Goal: Task Accomplishment & Management: Use online tool/utility

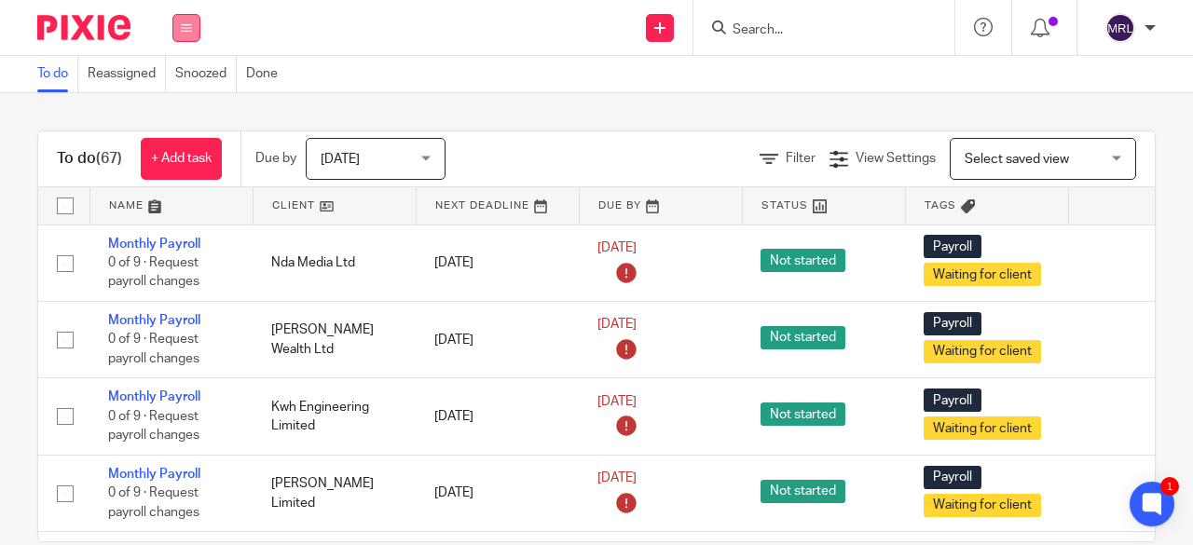
click at [185, 31] on icon at bounding box center [186, 27] width 11 height 11
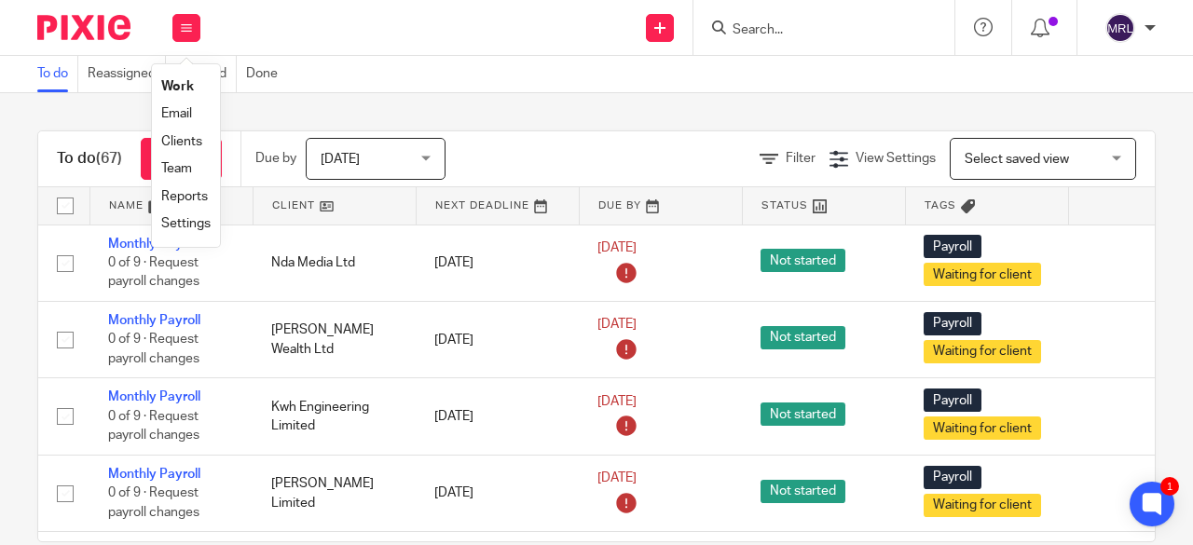
click at [64, 38] on img at bounding box center [83, 27] width 93 height 25
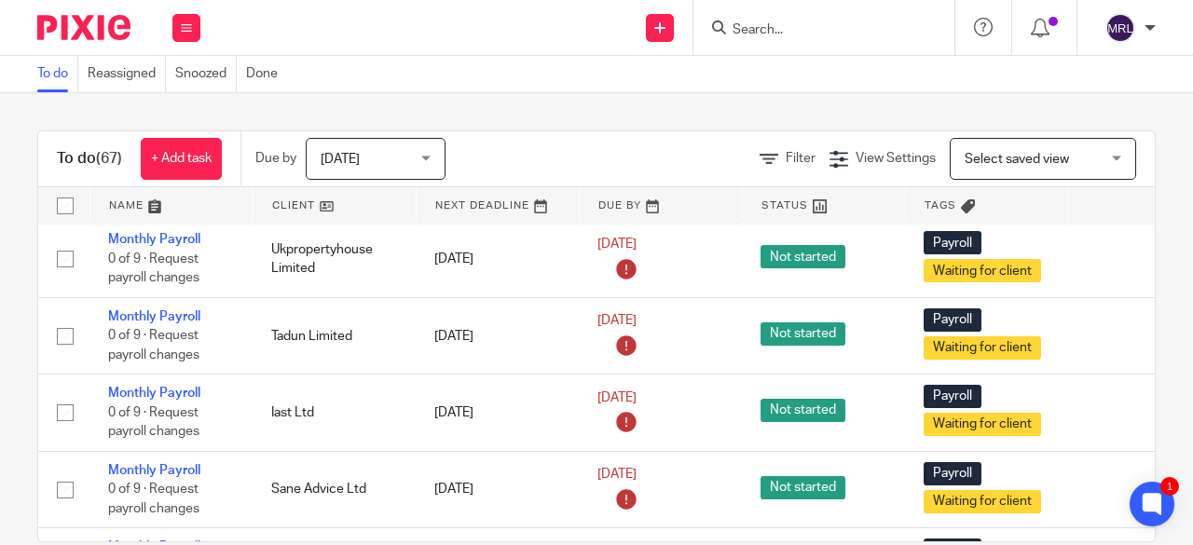
scroll to position [4480, 0]
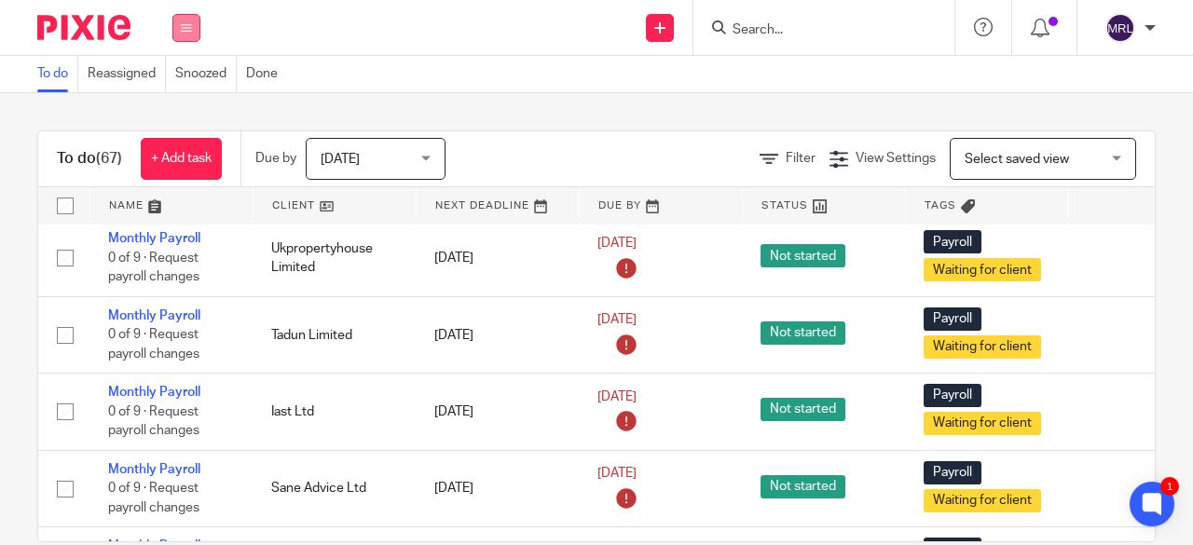
click at [186, 29] on icon at bounding box center [186, 27] width 11 height 11
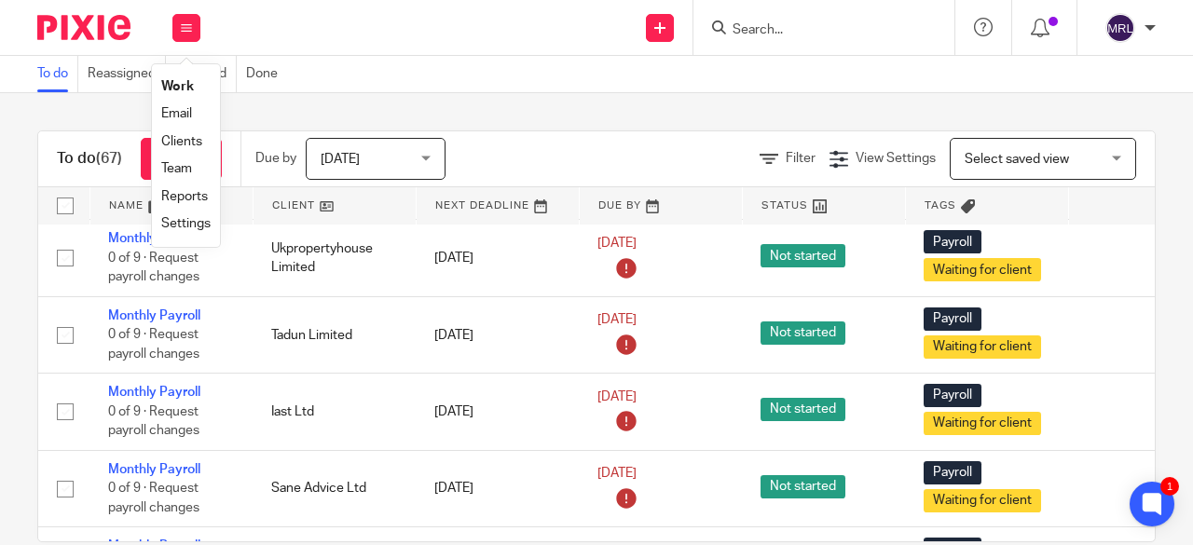
click at [188, 171] on link "Team" at bounding box center [176, 168] width 31 height 13
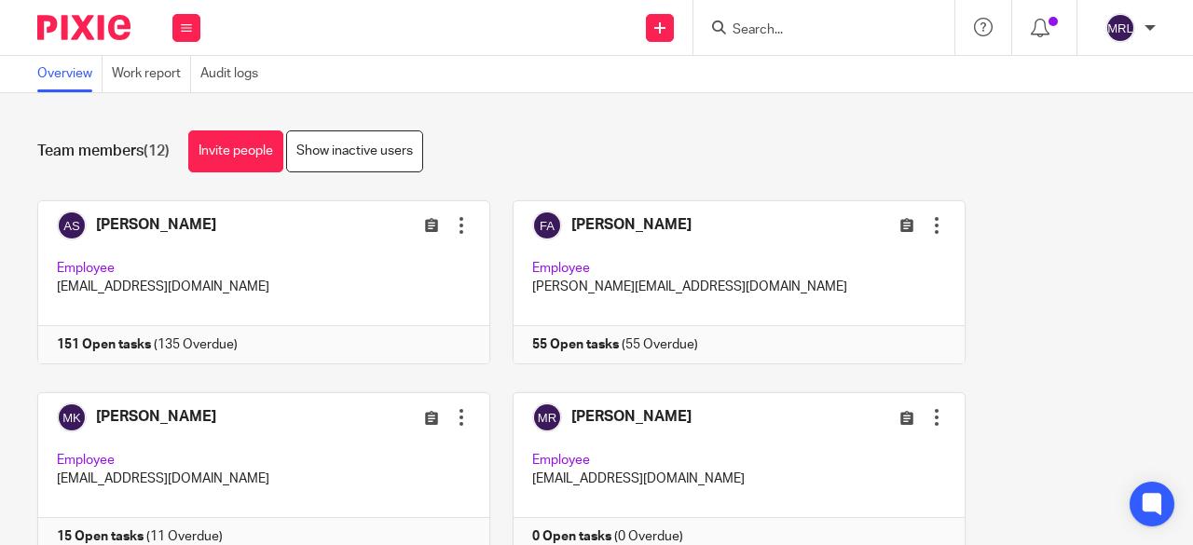
click at [144, 75] on link "Work report" at bounding box center [151, 74] width 79 height 36
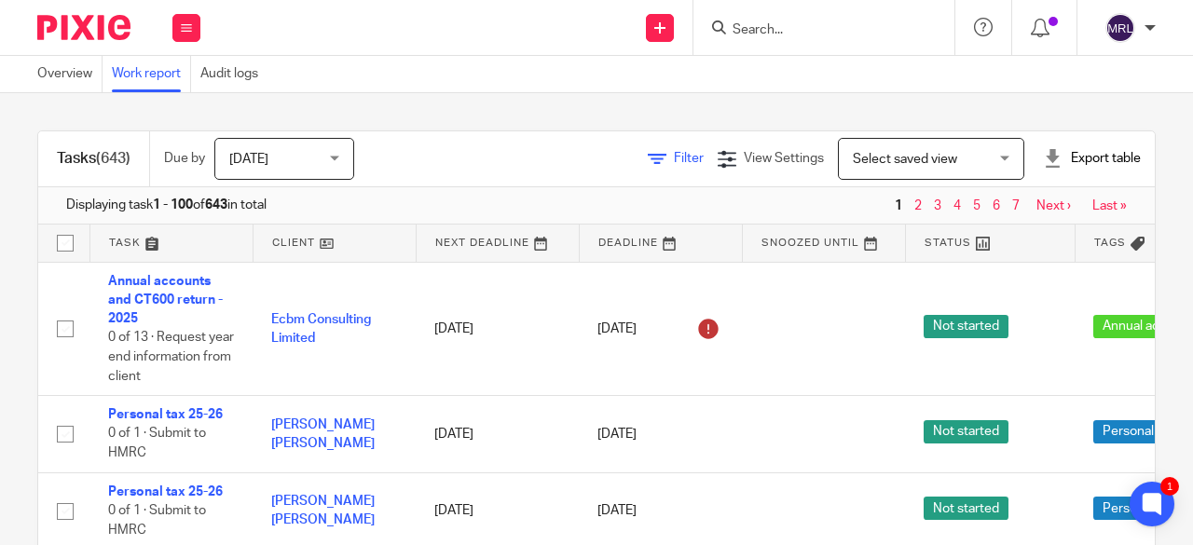
click at [674, 157] on span "Filter" at bounding box center [689, 158] width 30 height 13
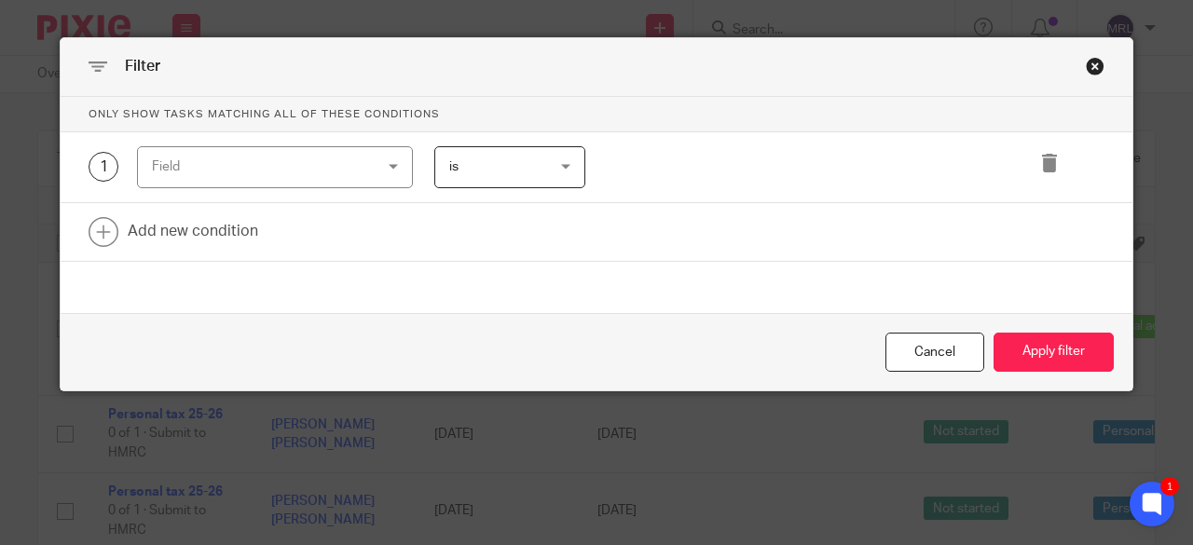
click at [369, 171] on div "Field" at bounding box center [275, 167] width 276 height 42
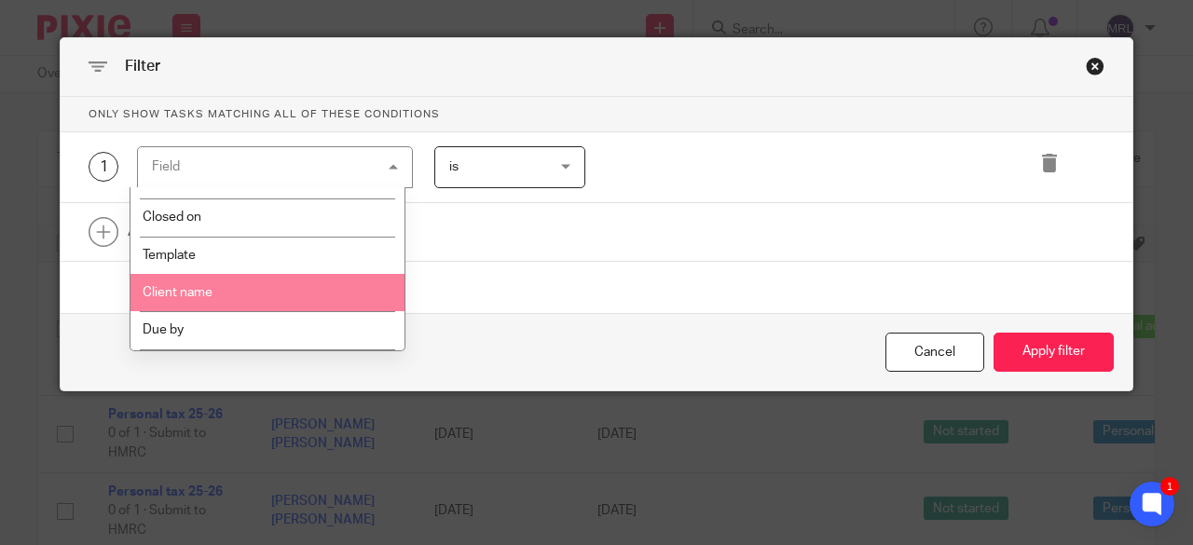
scroll to position [293, 0]
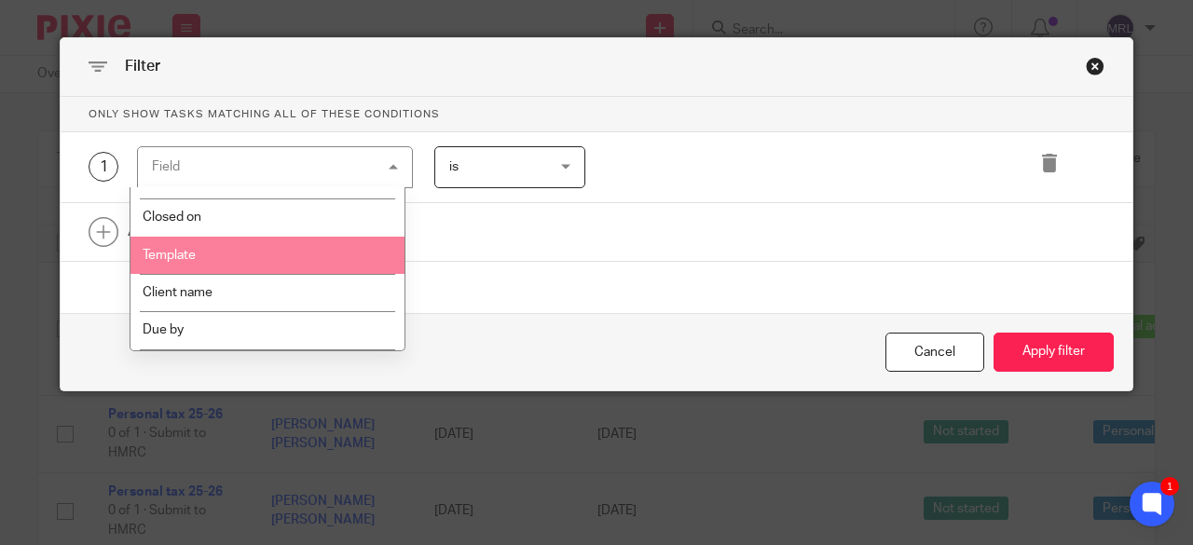
click at [270, 256] on li "Template" at bounding box center [267, 255] width 274 height 37
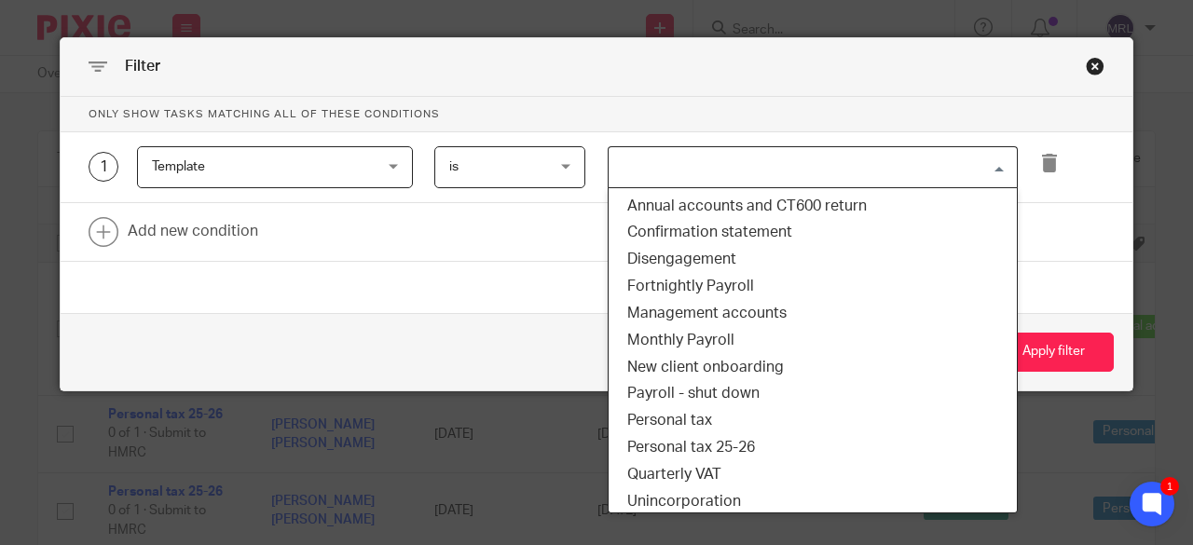
click at [703, 163] on input "Search for option" at bounding box center [808, 167] width 396 height 33
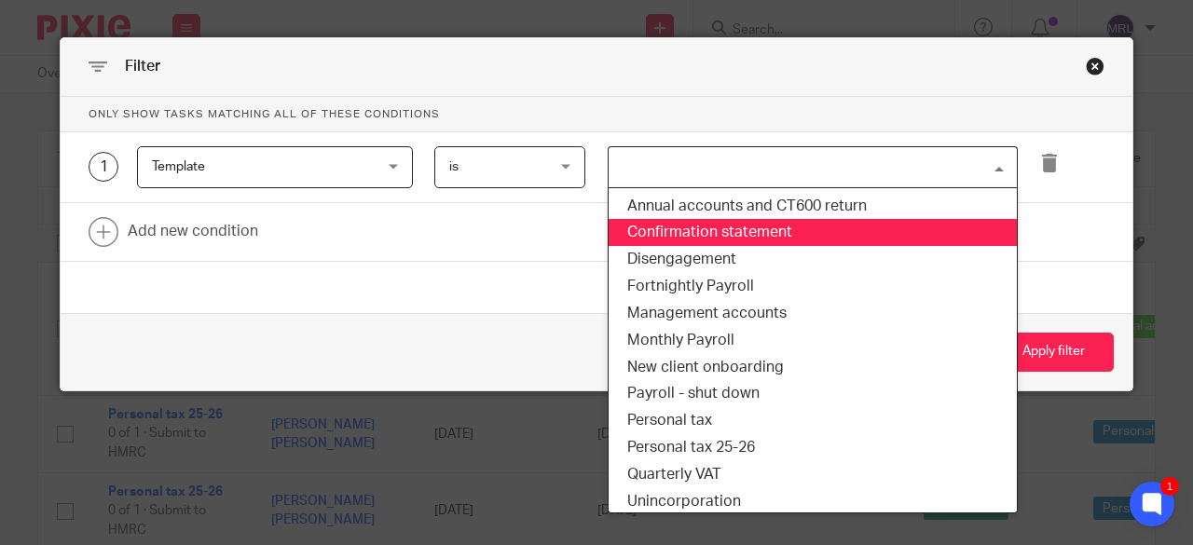
click at [730, 240] on li "Confirmation statement" at bounding box center [813, 232] width 408 height 27
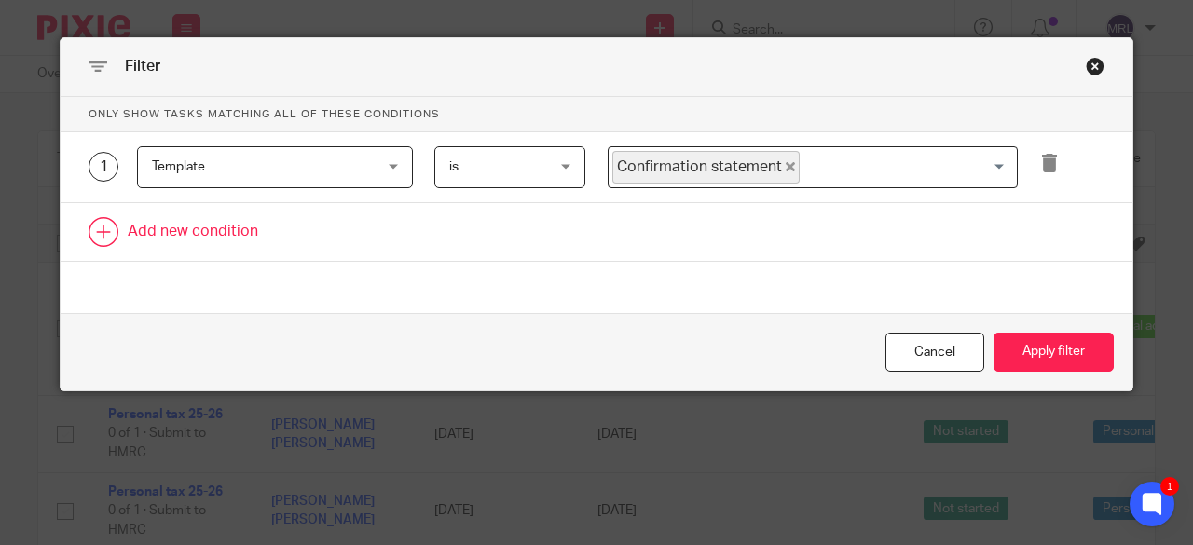
click at [198, 223] on link at bounding box center [597, 232] width 1072 height 58
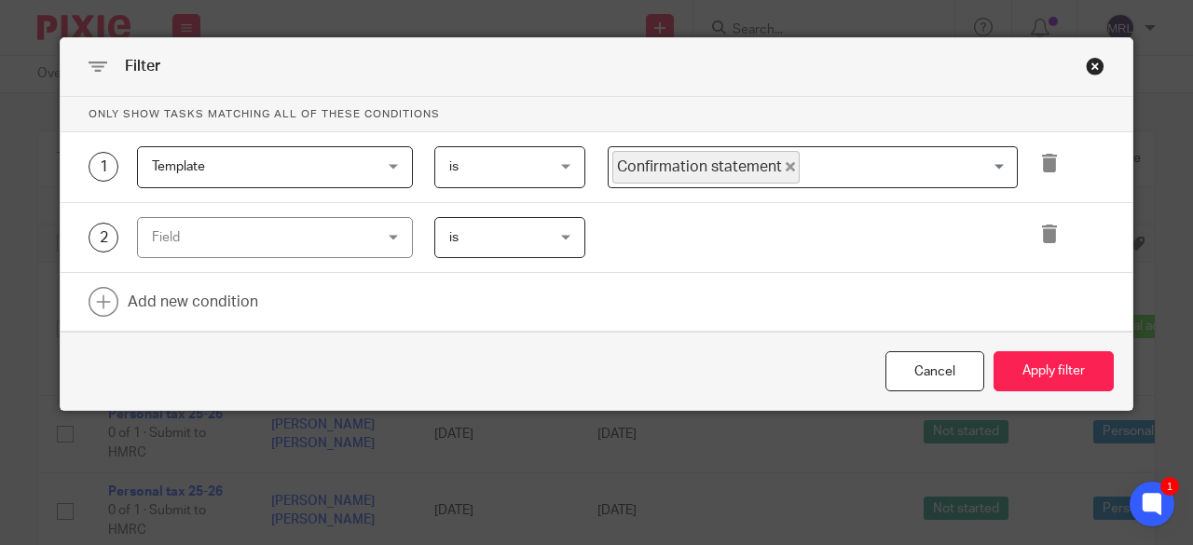
click at [311, 232] on div "Field" at bounding box center [256, 237] width 208 height 39
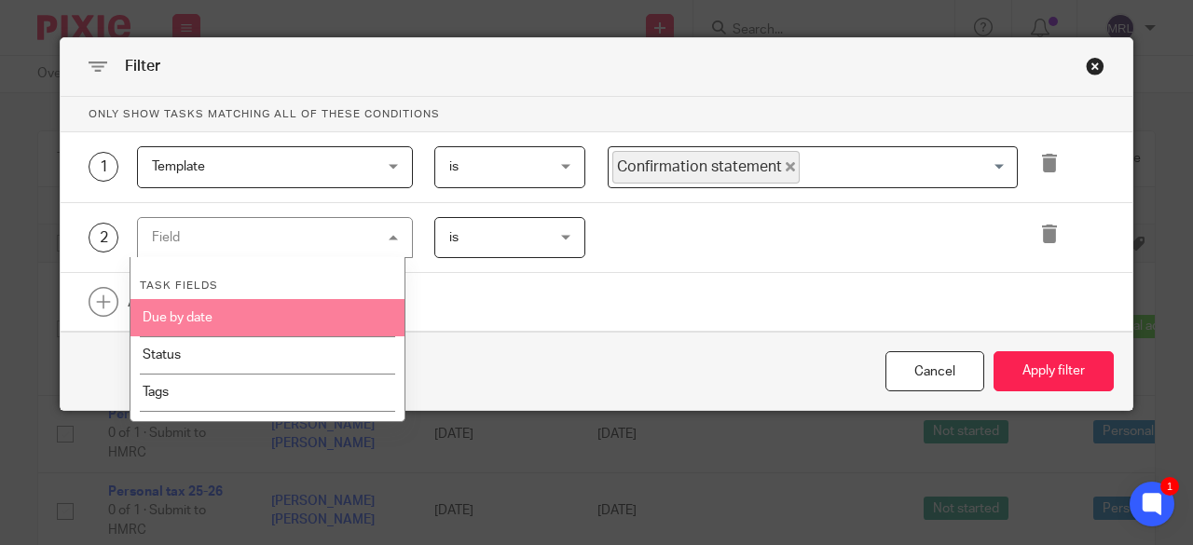
click at [288, 308] on li "Due by date" at bounding box center [267, 317] width 274 height 37
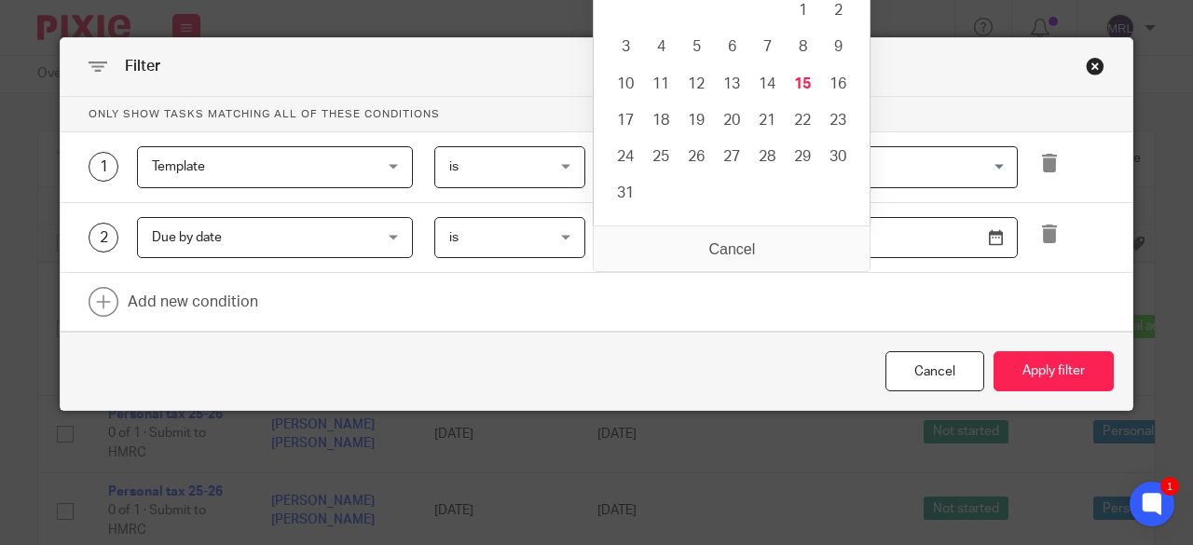
click at [749, 231] on input "Use the arrow keys to pick a date" at bounding box center [813, 238] width 411 height 42
type input "2025-08-31"
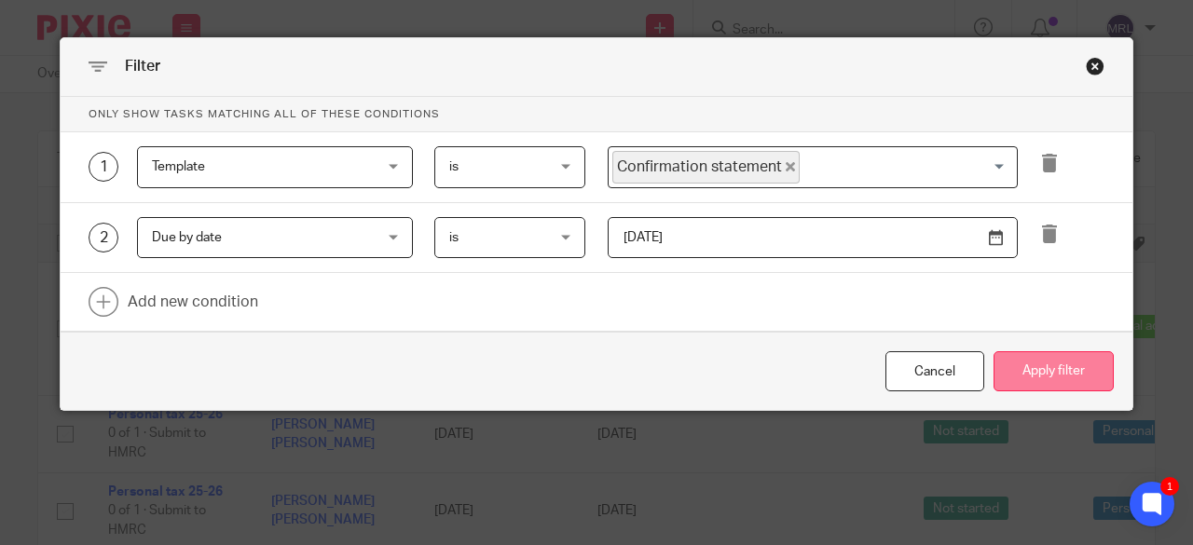
click at [1028, 375] on button "Apply filter" at bounding box center [1053, 371] width 120 height 40
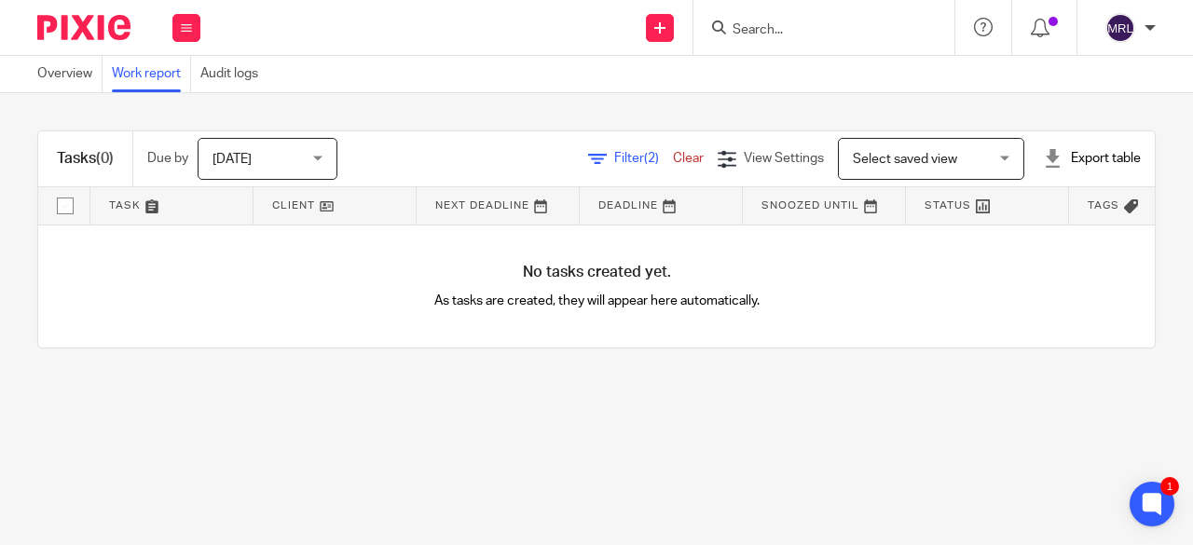
click at [609, 150] on div "Filter (2) Clear" at bounding box center [653, 159] width 130 height 20
click at [614, 159] on span "Filter (2)" at bounding box center [643, 158] width 59 height 13
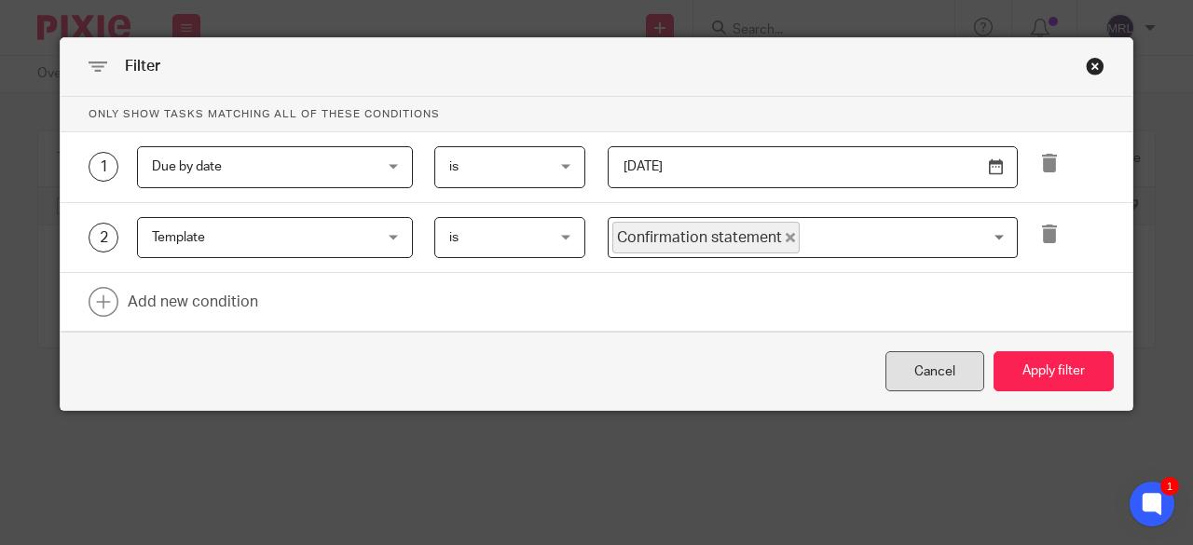
click at [914, 372] on div "Cancel" at bounding box center [934, 371] width 99 height 40
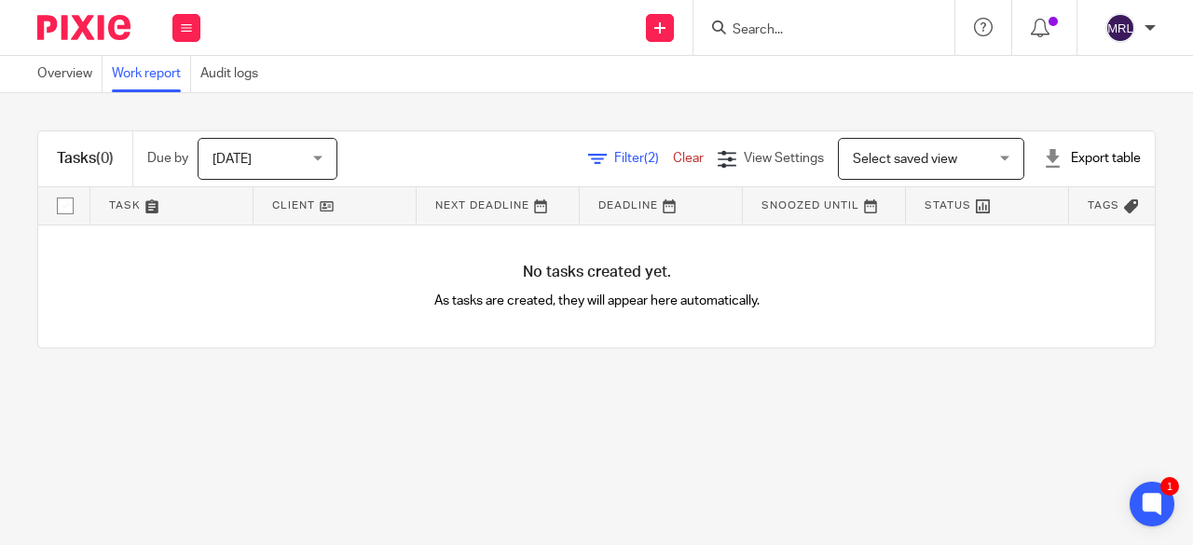
click at [673, 156] on link "Clear" at bounding box center [688, 158] width 31 height 13
click at [65, 68] on link "Overview" at bounding box center [69, 74] width 65 height 36
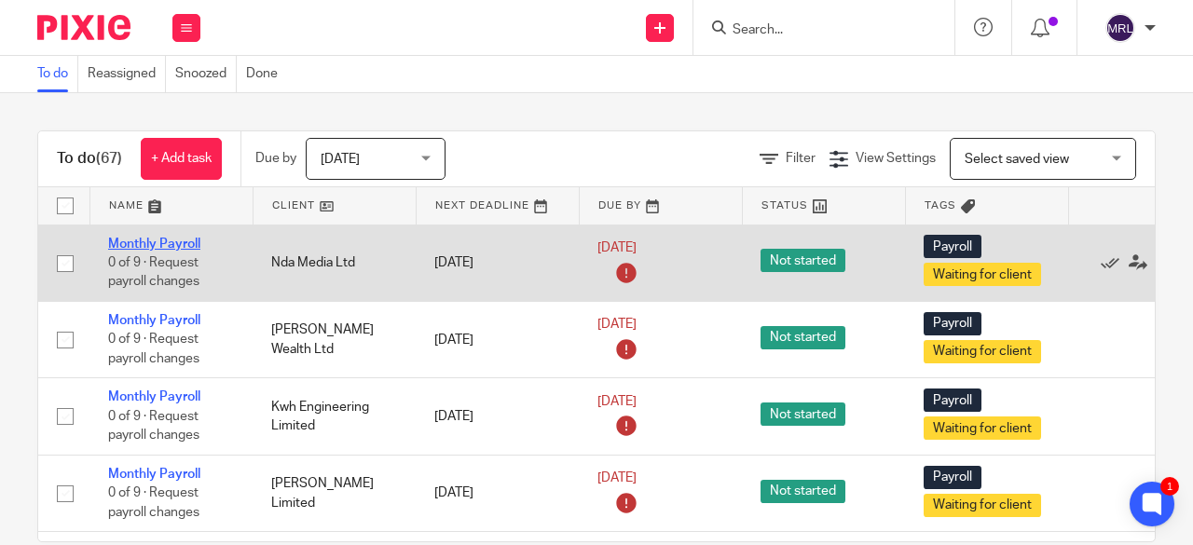
click at [185, 245] on link "Monthly Payroll" at bounding box center [154, 244] width 92 height 13
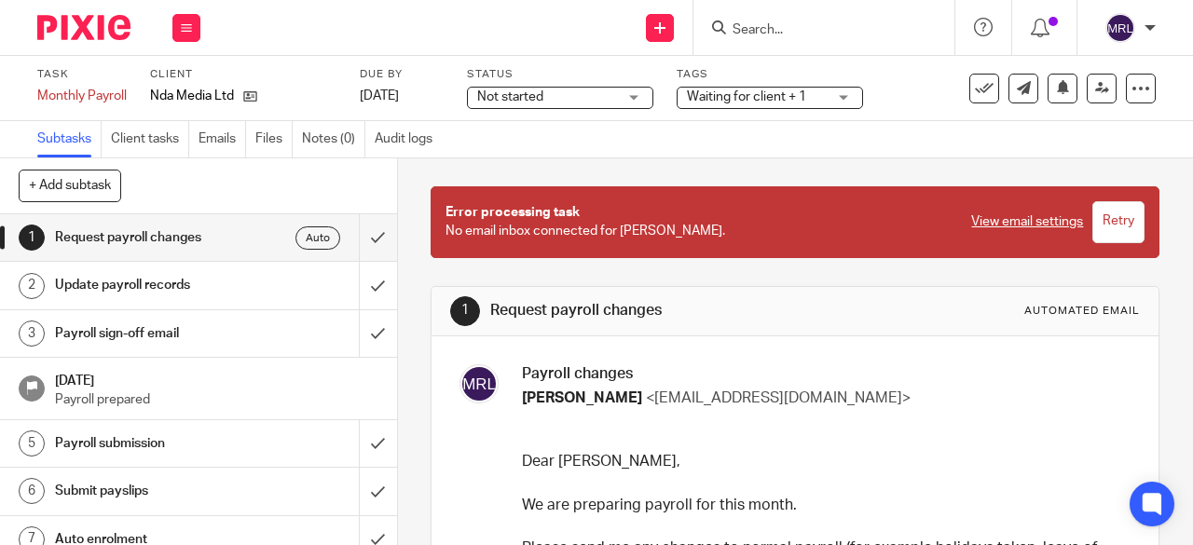
click at [565, 105] on span "Not started" at bounding box center [547, 98] width 140 height 20
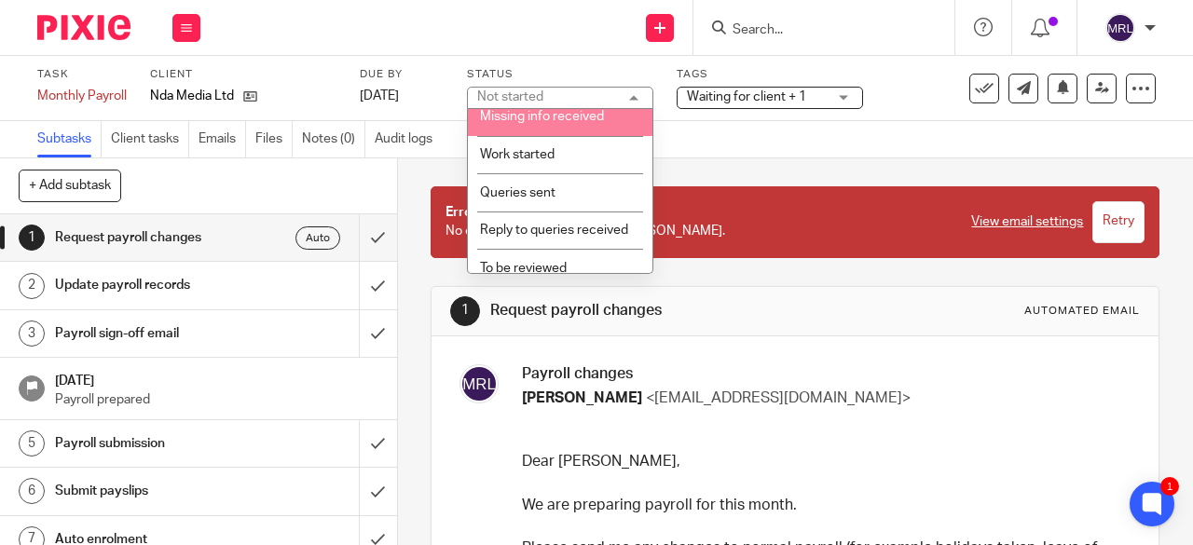
scroll to position [201, 0]
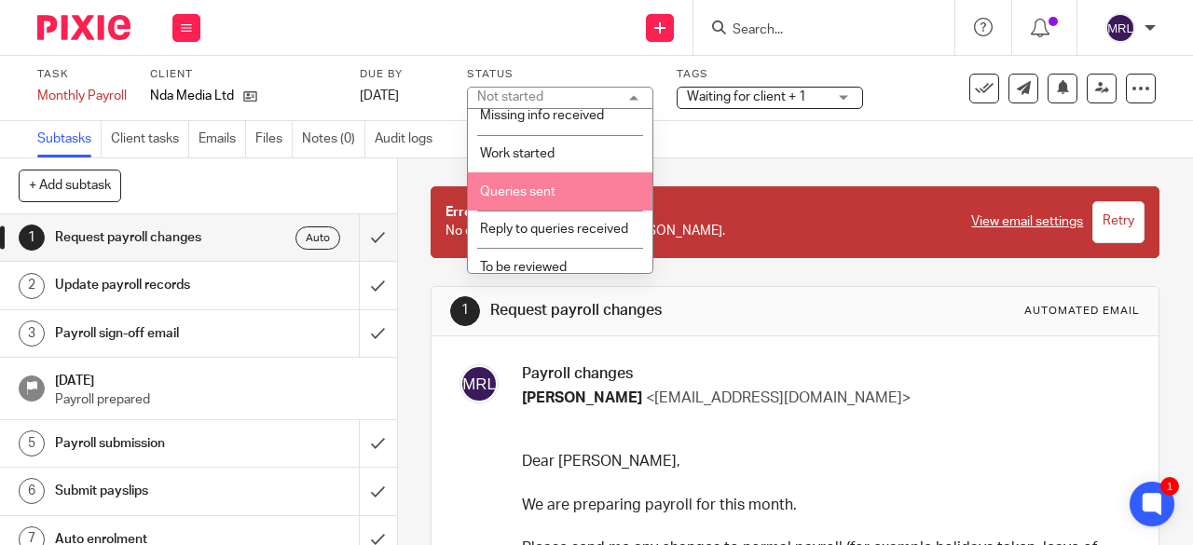
click at [786, 150] on div "Subtasks Client tasks Emails Files Notes (0) Audit logs" at bounding box center [596, 139] width 1193 height 37
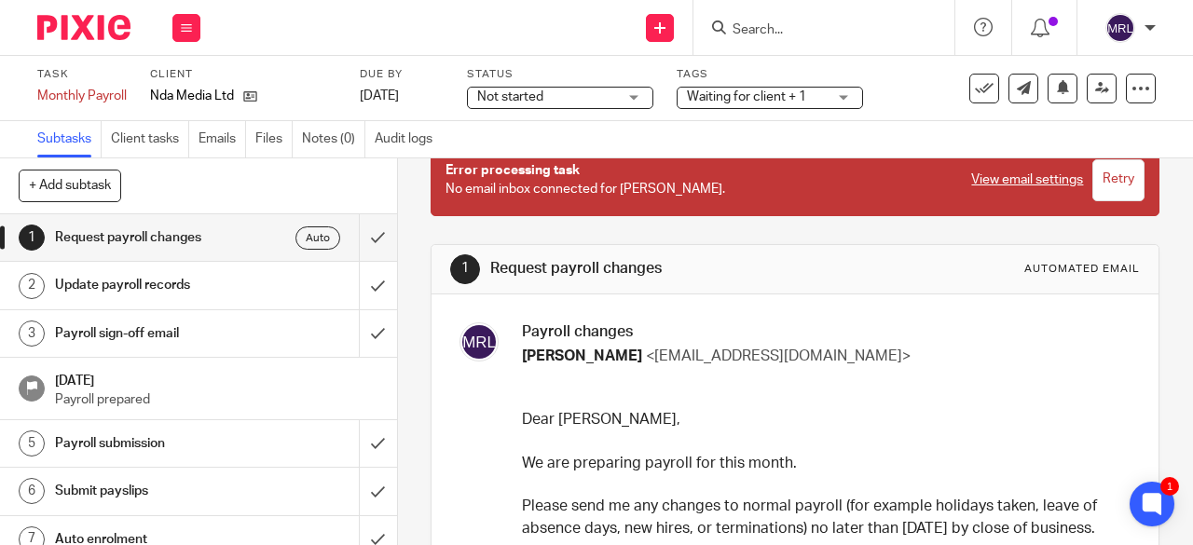
scroll to position [0, 0]
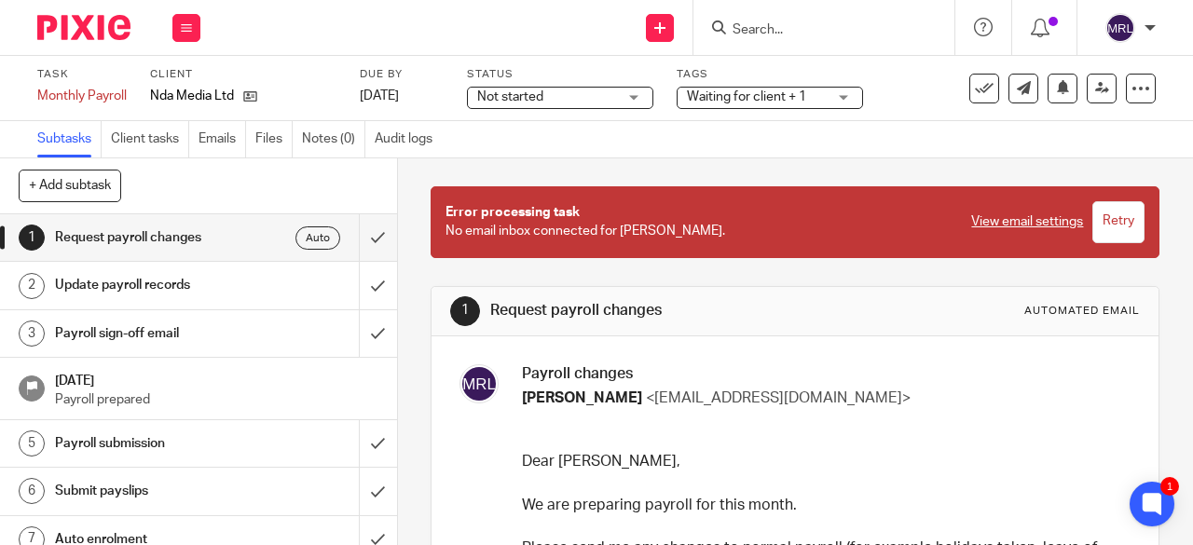
click at [204, 292] on h1 "Update payroll records" at bounding box center [150, 285] width 190 height 28
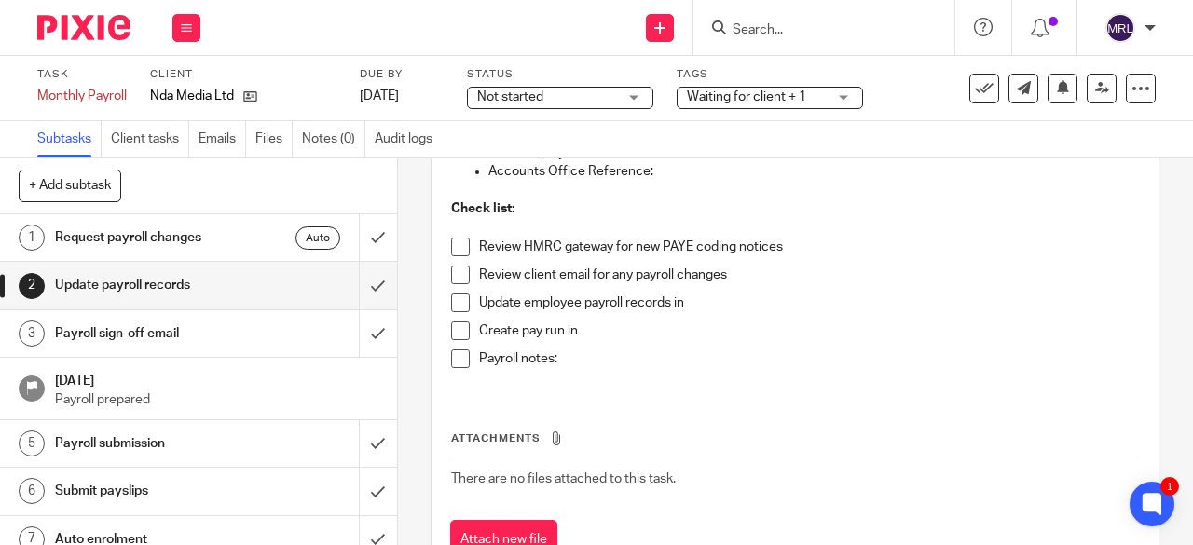
scroll to position [280, 0]
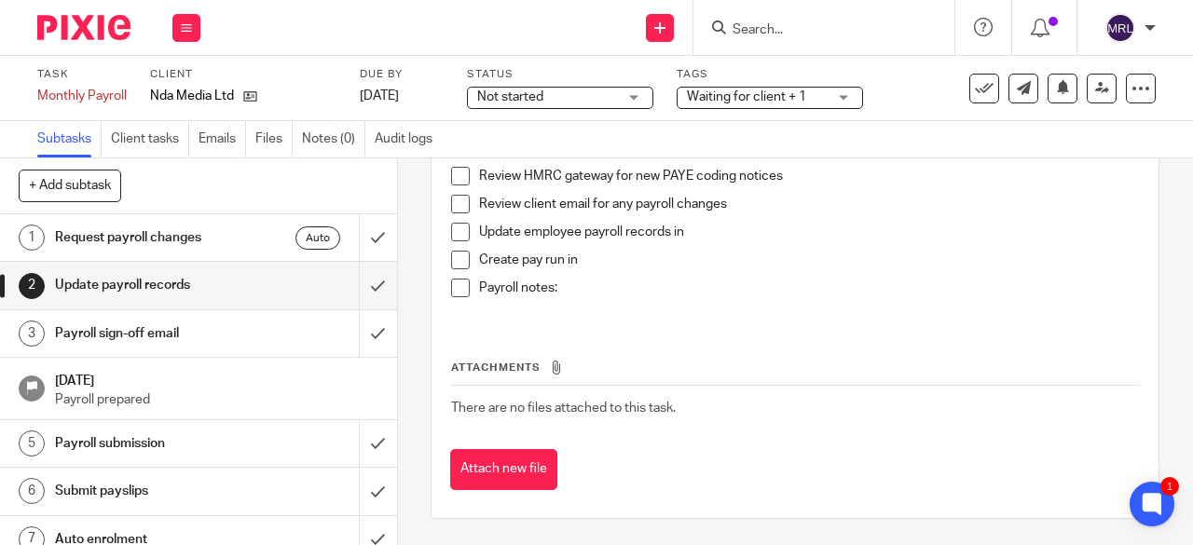
click at [196, 338] on h1 "Payroll sign-off email" at bounding box center [150, 334] width 190 height 28
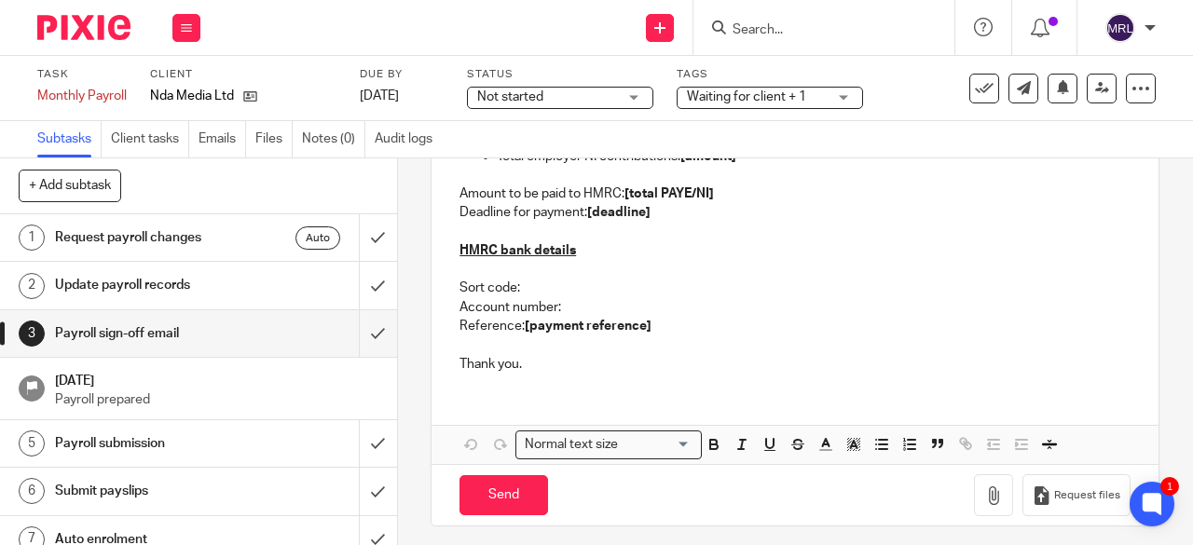
scroll to position [424, 0]
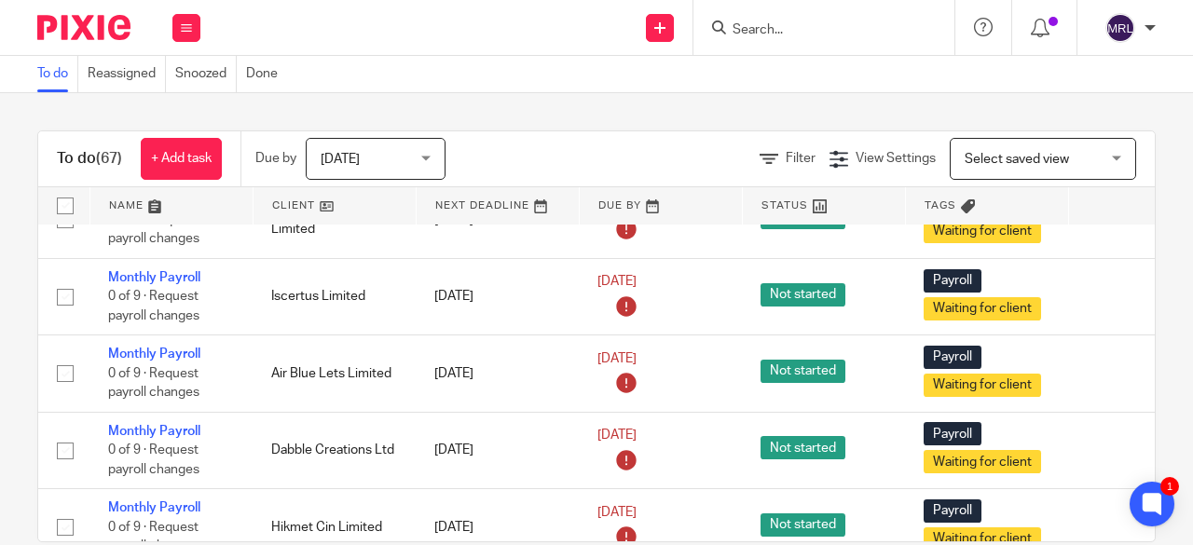
scroll to position [34, 0]
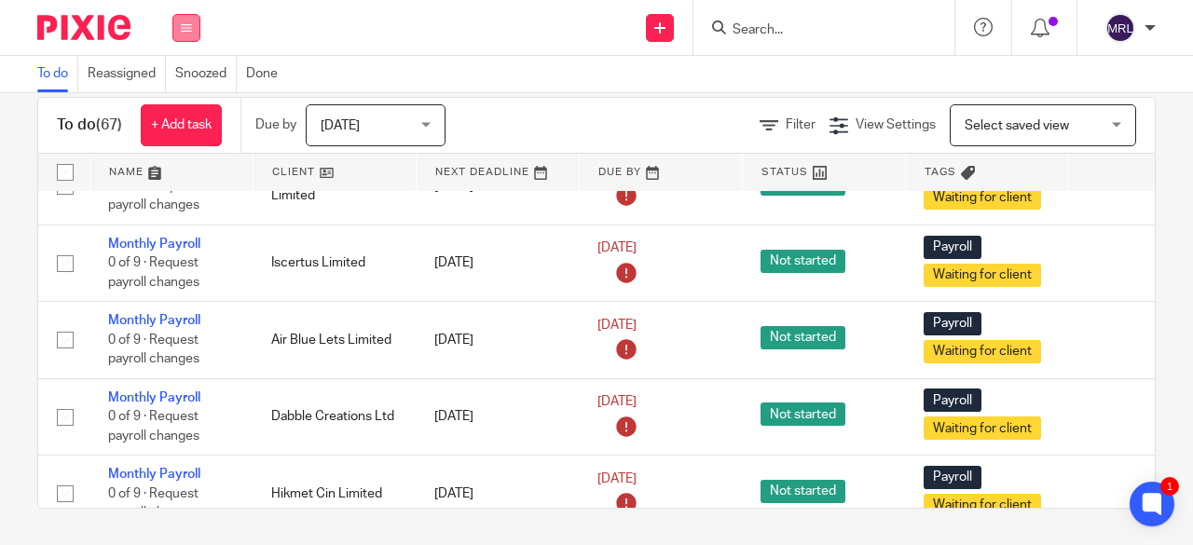
click at [190, 31] on icon at bounding box center [186, 27] width 11 height 11
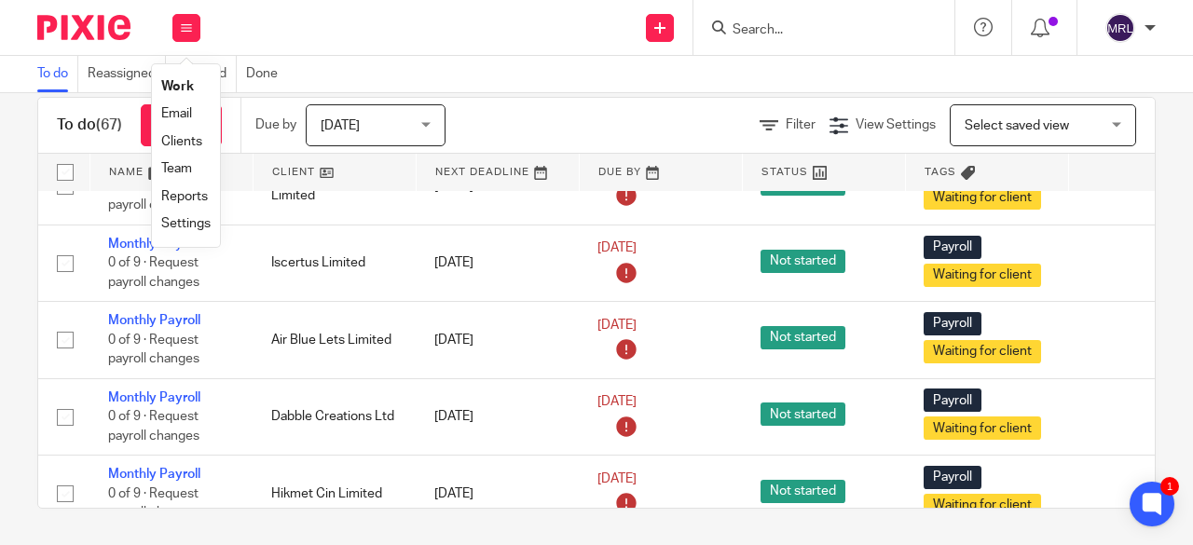
click at [177, 166] on link "Team" at bounding box center [176, 168] width 31 height 13
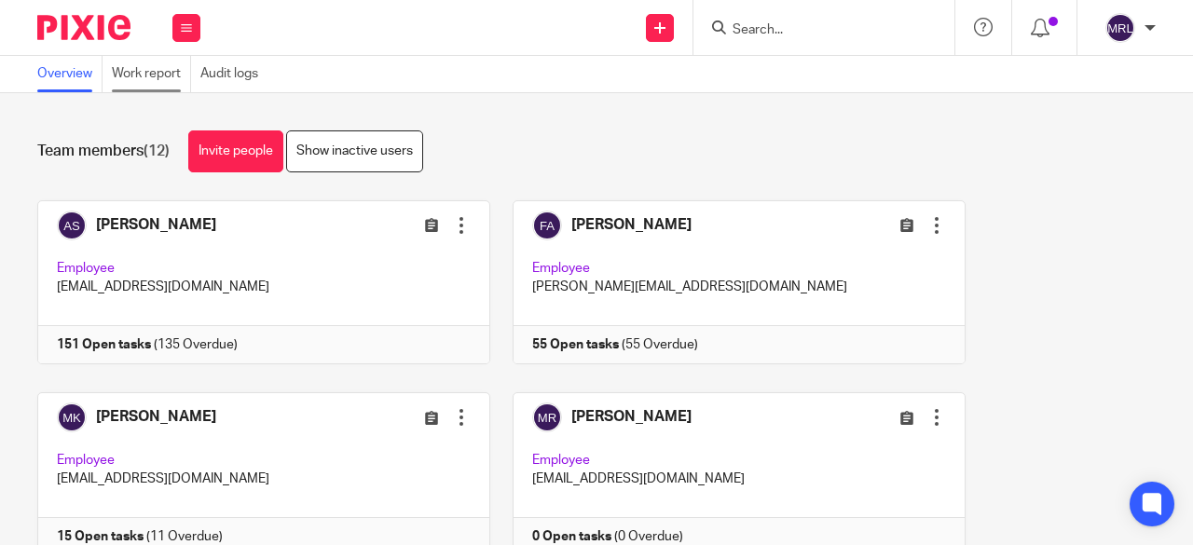
click at [161, 64] on link "Work report" at bounding box center [151, 74] width 79 height 36
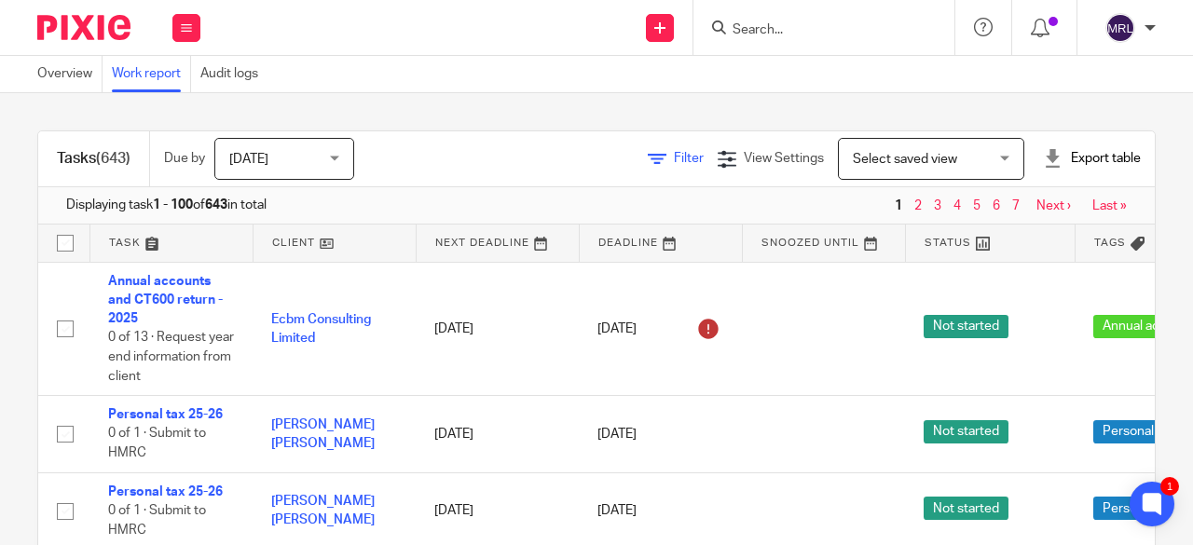
click at [674, 160] on span "Filter" at bounding box center [689, 158] width 30 height 13
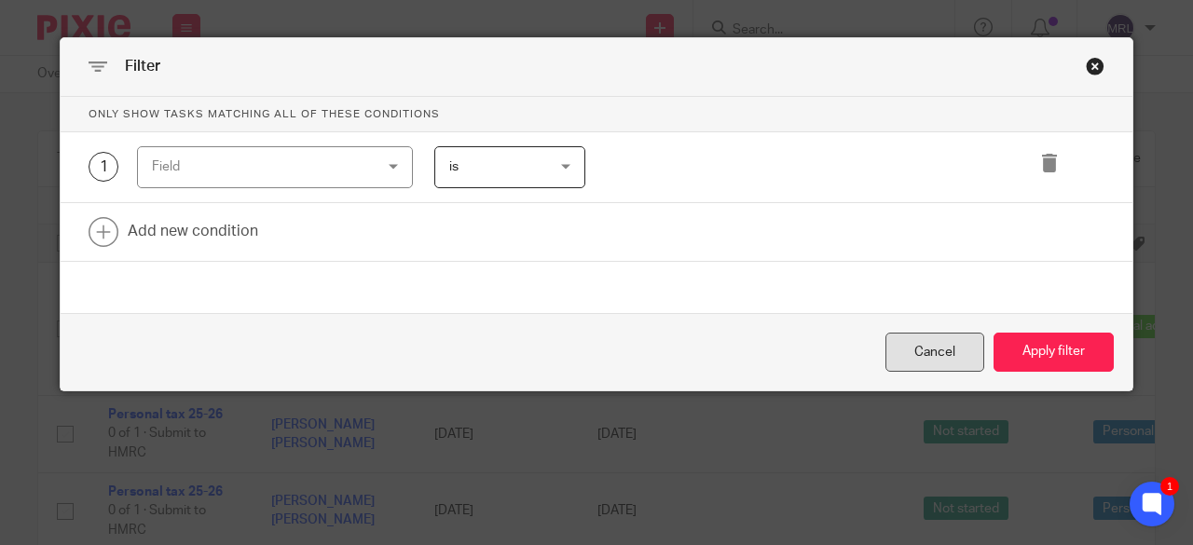
click at [894, 356] on div "Cancel" at bounding box center [934, 353] width 99 height 40
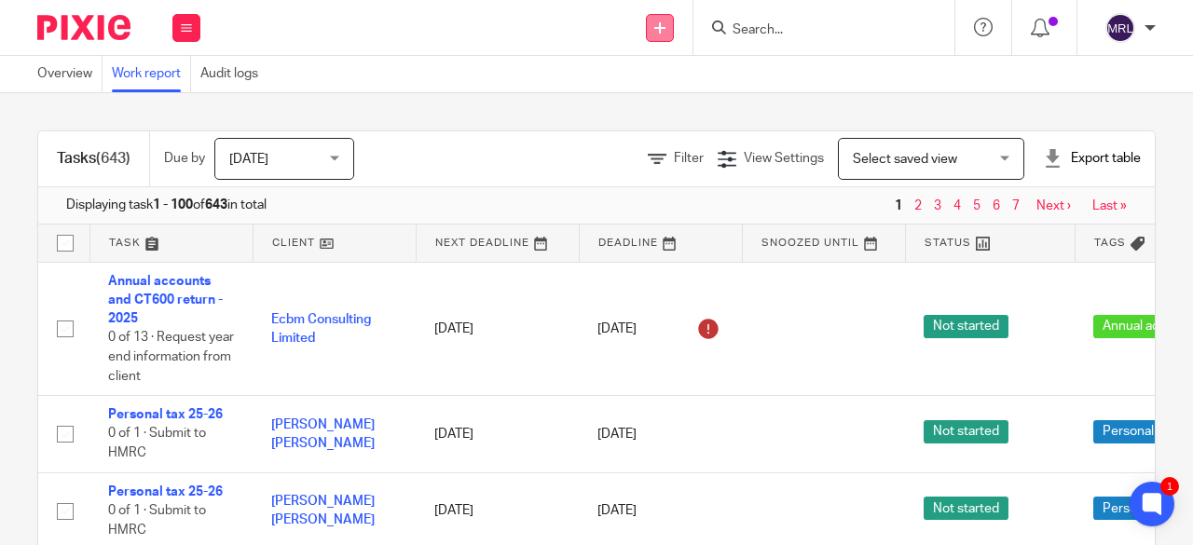
click at [662, 34] on link at bounding box center [660, 28] width 28 height 28
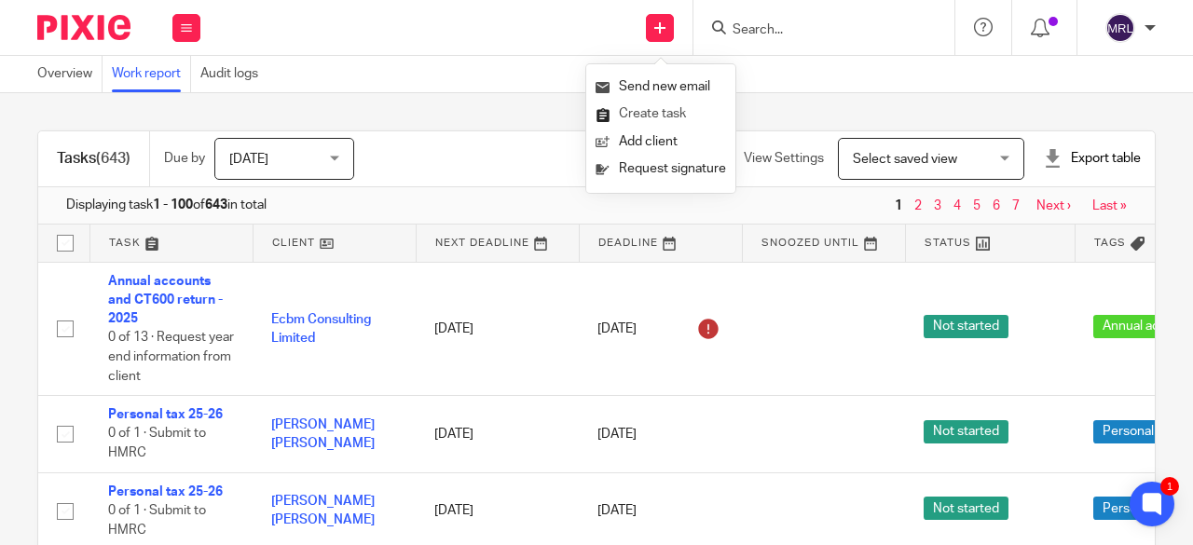
click at [663, 115] on link "Create task" at bounding box center [660, 114] width 130 height 27
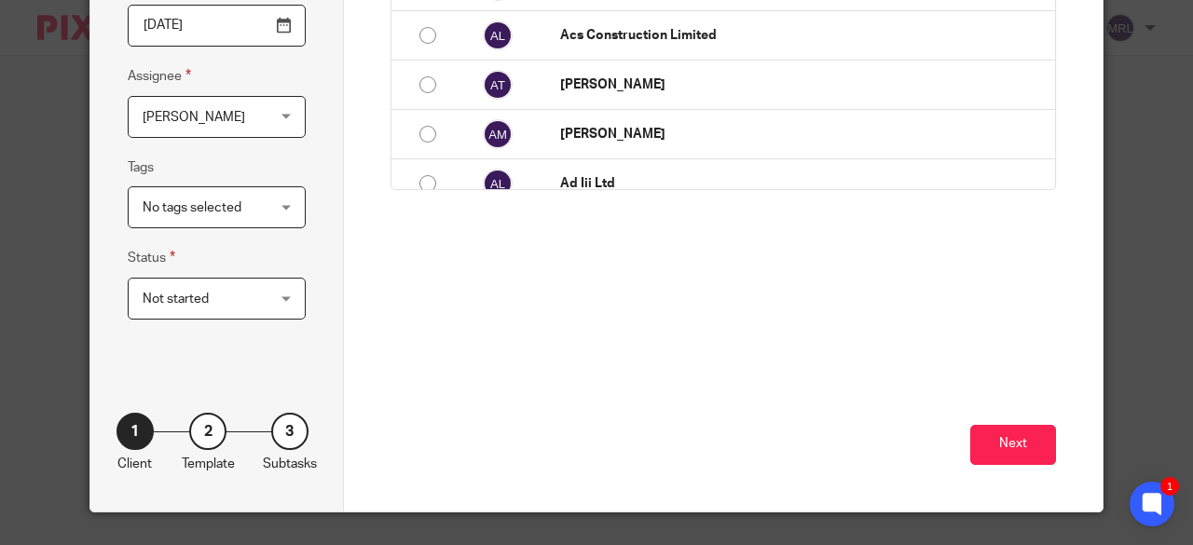
scroll to position [264, 0]
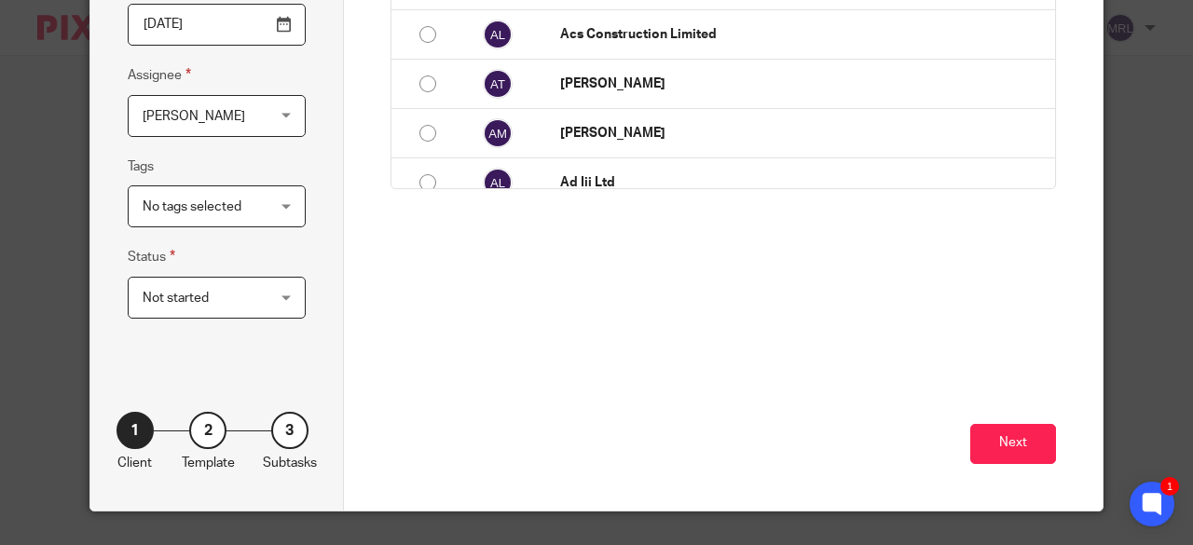
click at [257, 217] on span "No tags selected" at bounding box center [208, 205] width 130 height 39
click at [380, 329] on div "Select the client Clients No client 251 Paradise Row Ltd Acs Construction Limit…" at bounding box center [723, 142] width 759 height 736
click at [263, 295] on span "Not started" at bounding box center [208, 297] width 130 height 39
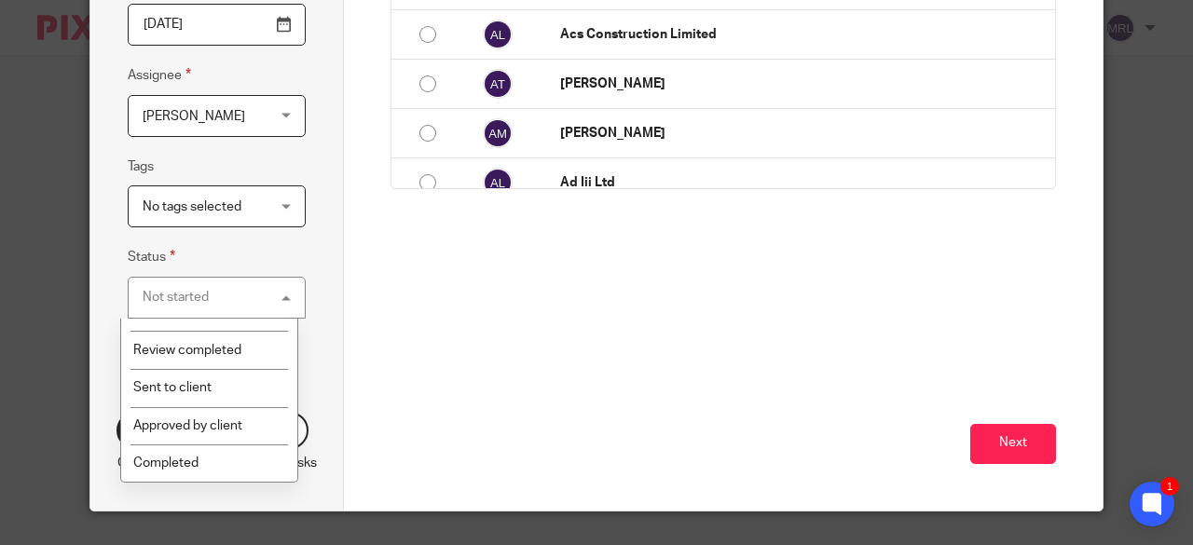
scroll to position [385, 0]
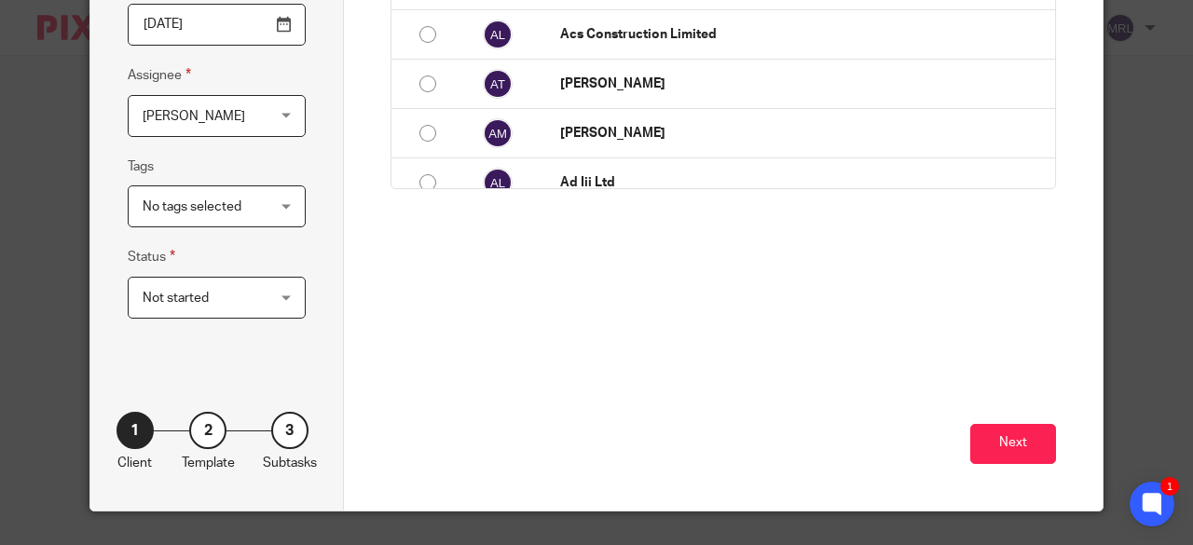
click at [434, 362] on div "Next" at bounding box center [723, 413] width 666 height 195
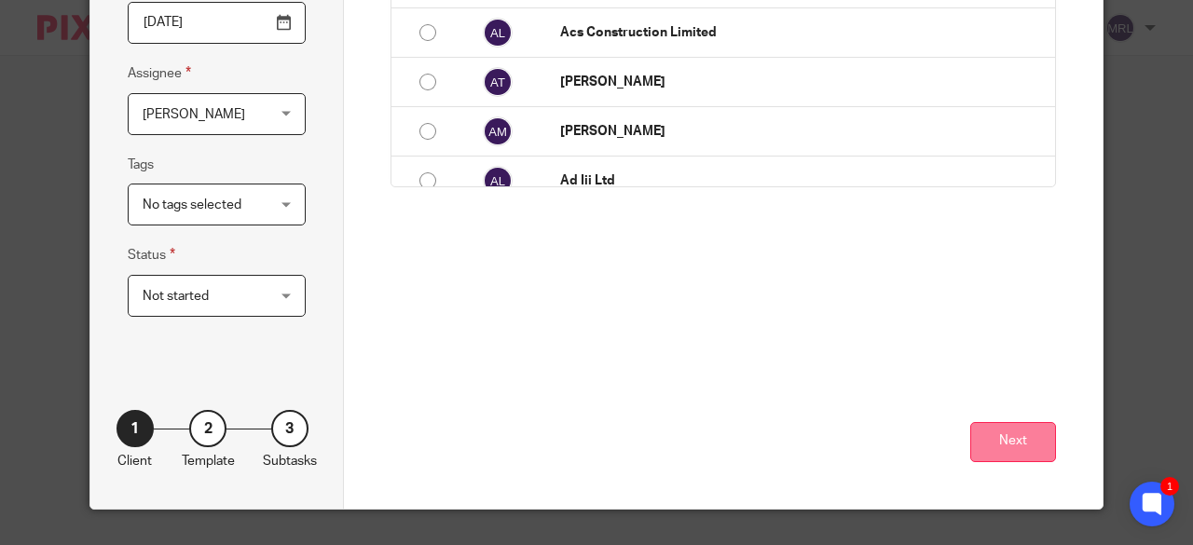
click at [1033, 445] on button "Next" at bounding box center [1013, 442] width 86 height 40
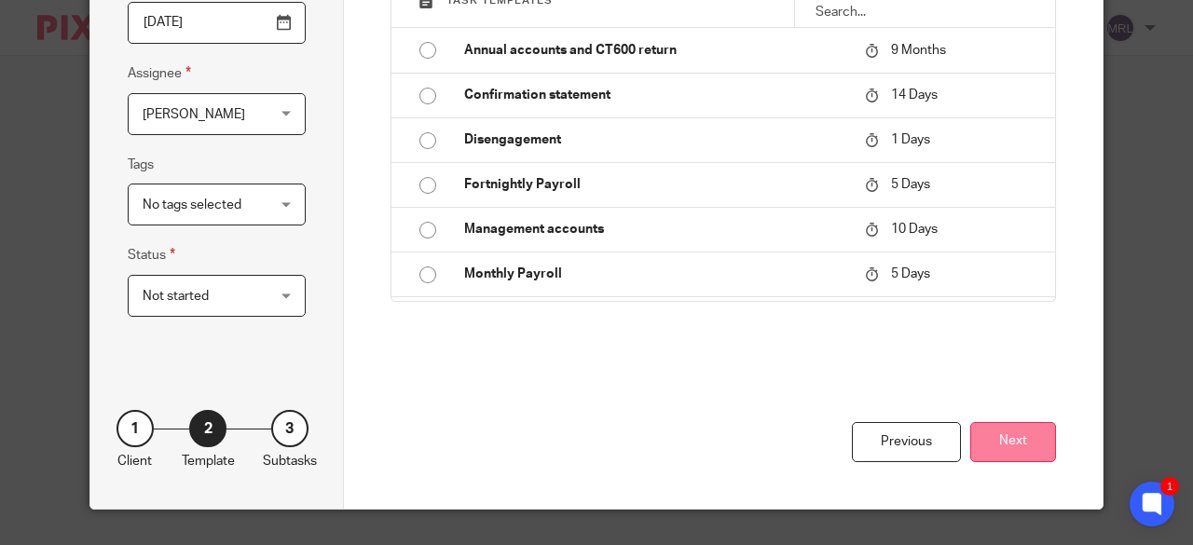
click at [1008, 450] on button "Next" at bounding box center [1013, 442] width 86 height 40
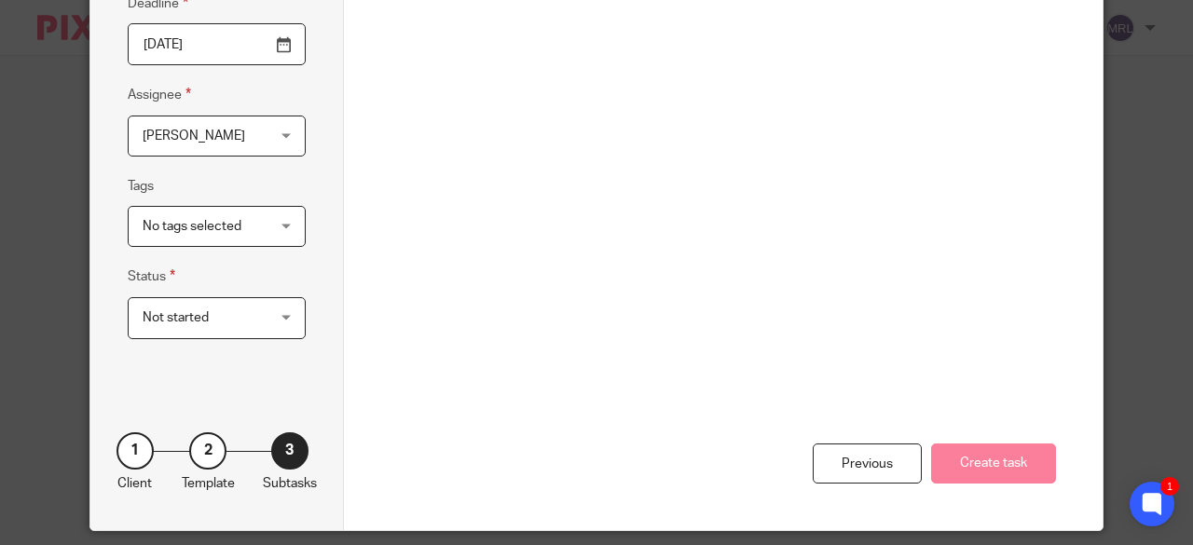
scroll to position [0, 0]
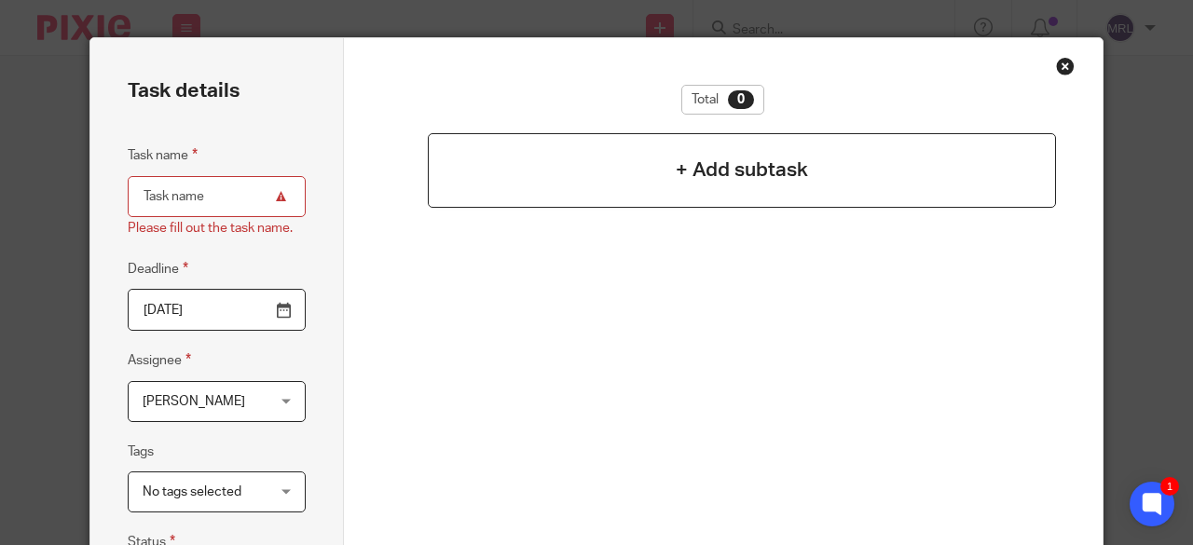
click at [691, 171] on h4 "+ Add subtask" at bounding box center [742, 170] width 132 height 29
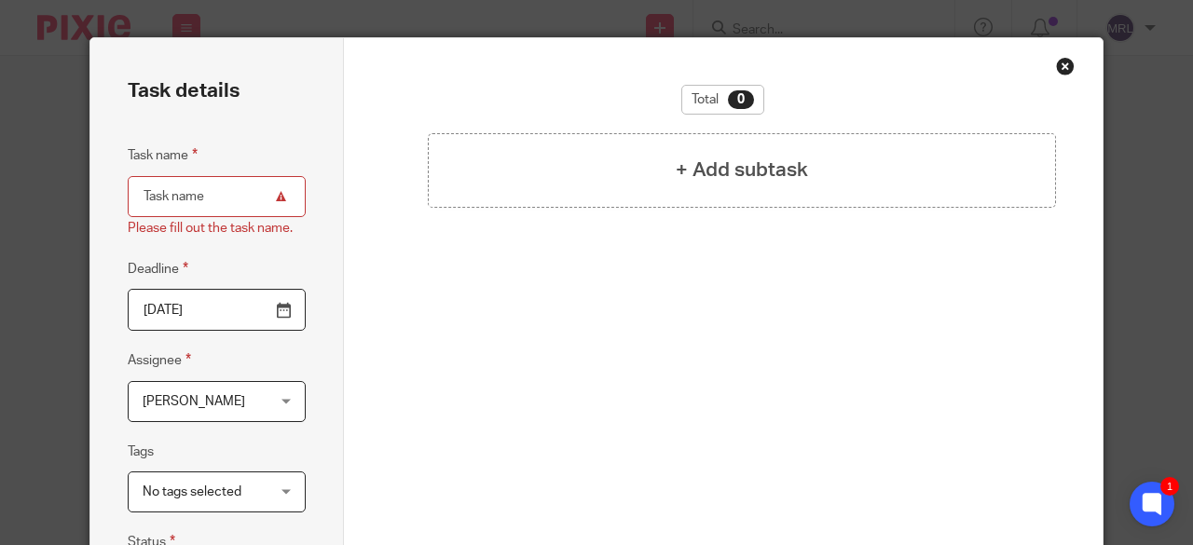
click at [164, 206] on input "Task name" at bounding box center [217, 197] width 178 height 42
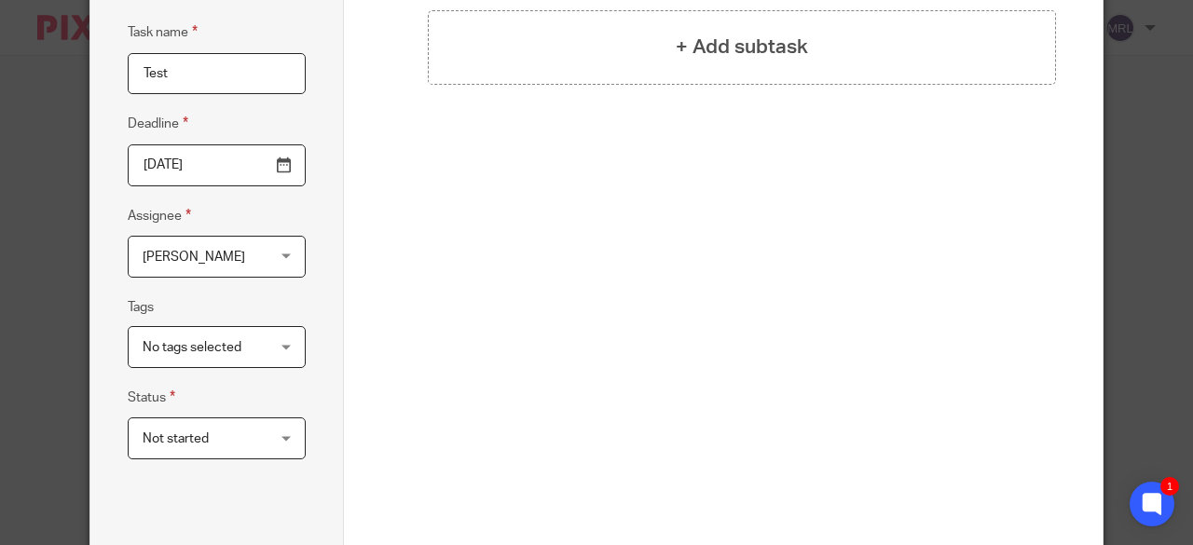
scroll to position [127, 0]
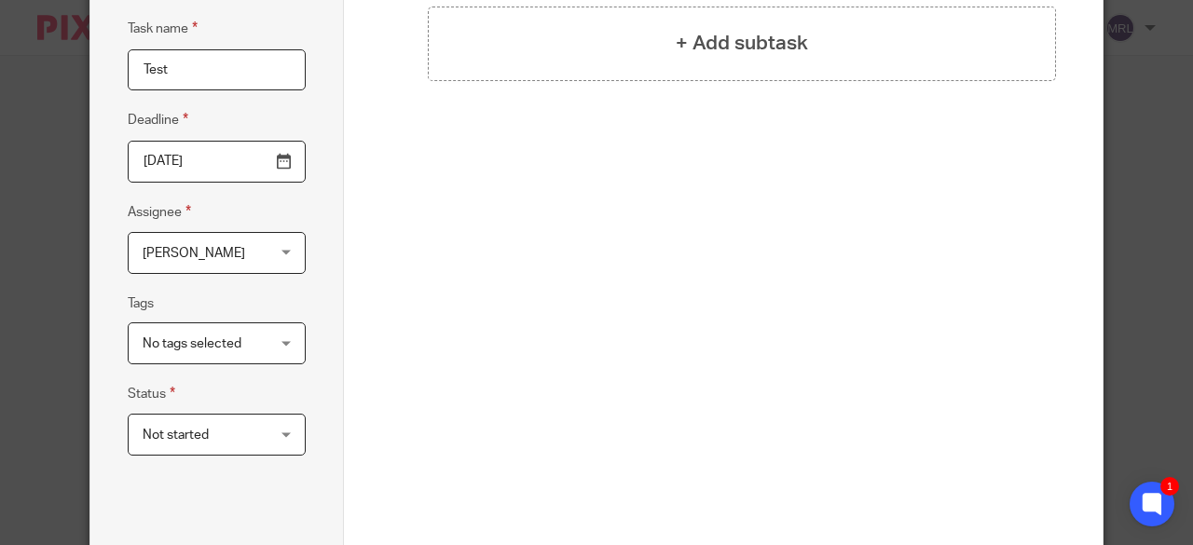
type input "Test"
click at [226, 349] on span "No tags selected" at bounding box center [192, 343] width 99 height 13
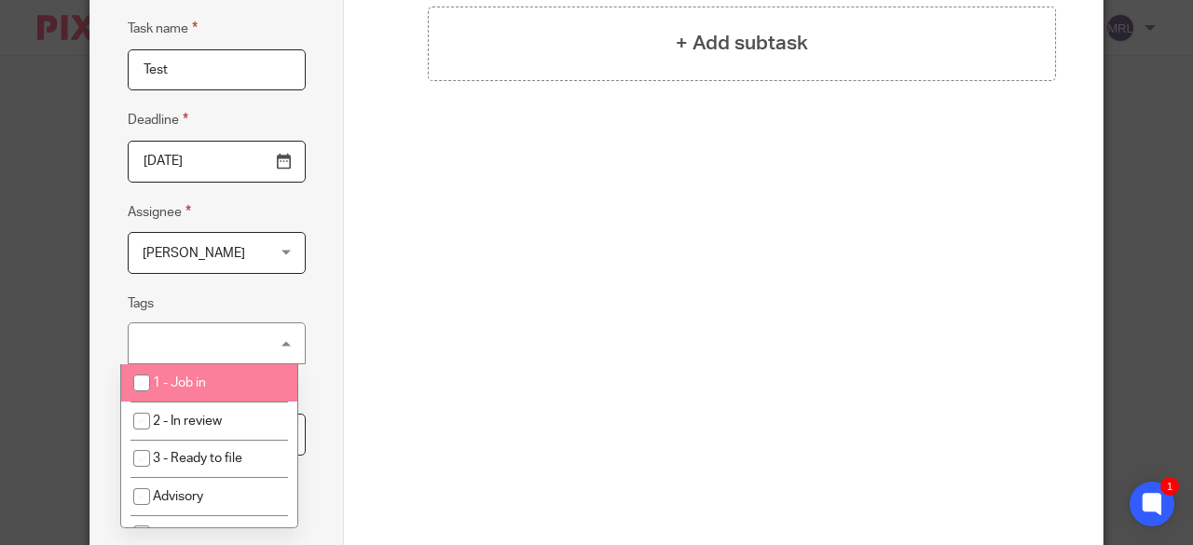
click at [207, 395] on li "1 - Job in" at bounding box center [209, 383] width 176 height 38
checkbox input "true"
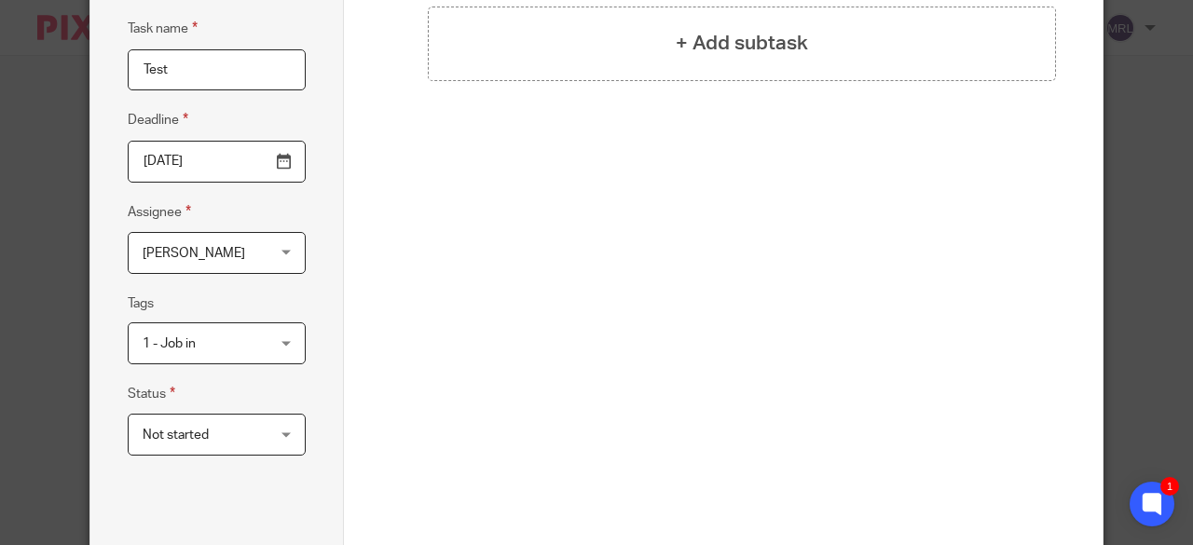
click at [390, 358] on div "Previous Create task" at bounding box center [723, 495] width 666 height 303
click at [253, 434] on span "Not started" at bounding box center [208, 434] width 130 height 39
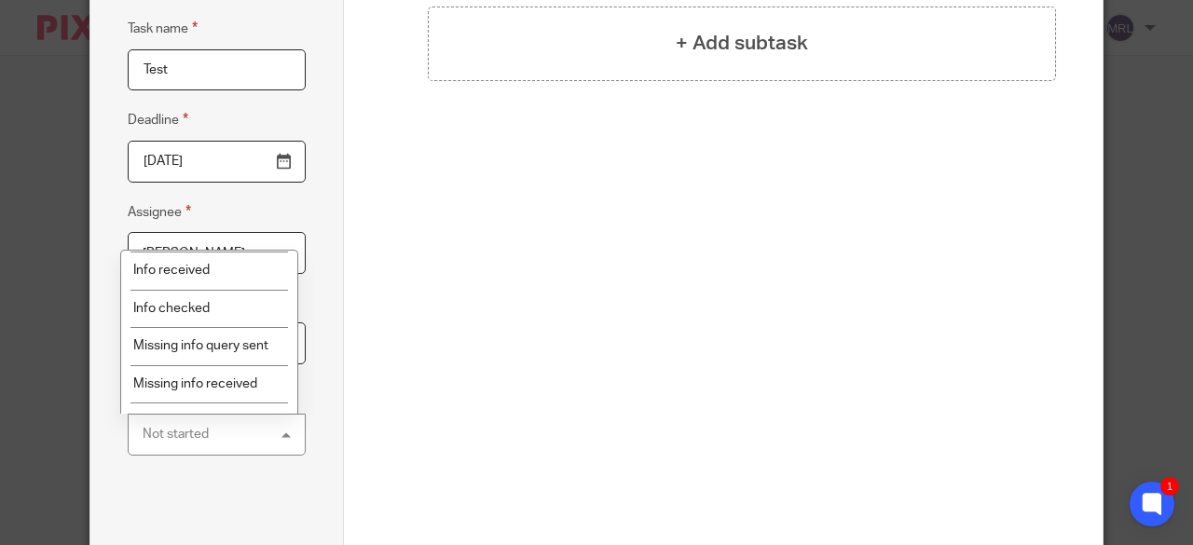
scroll to position [35, 0]
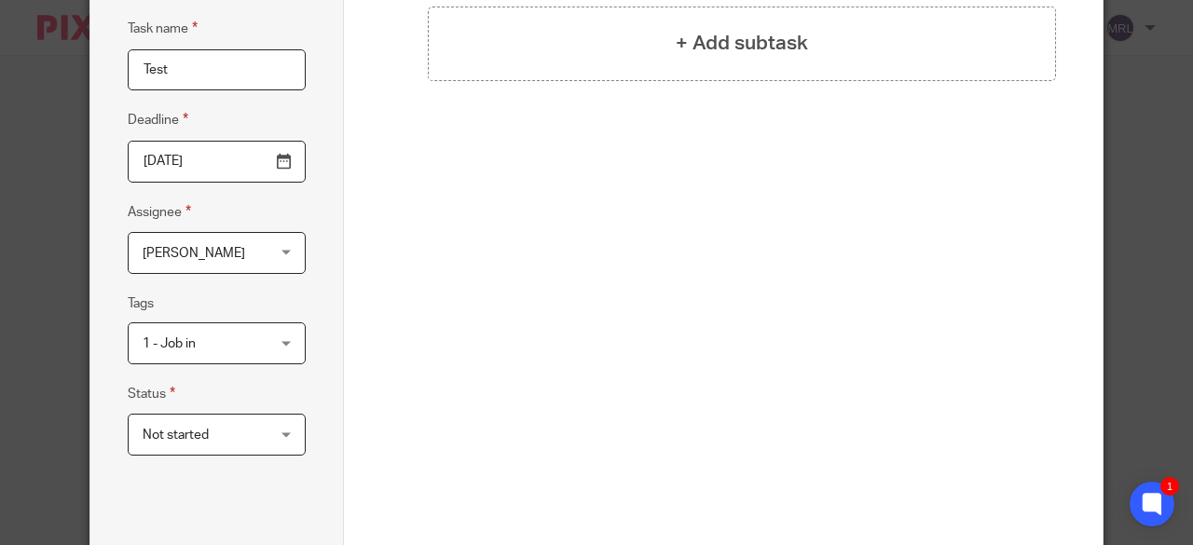
click at [471, 258] on div "Total 0 + Add subtask" at bounding box center [723, 151] width 666 height 386
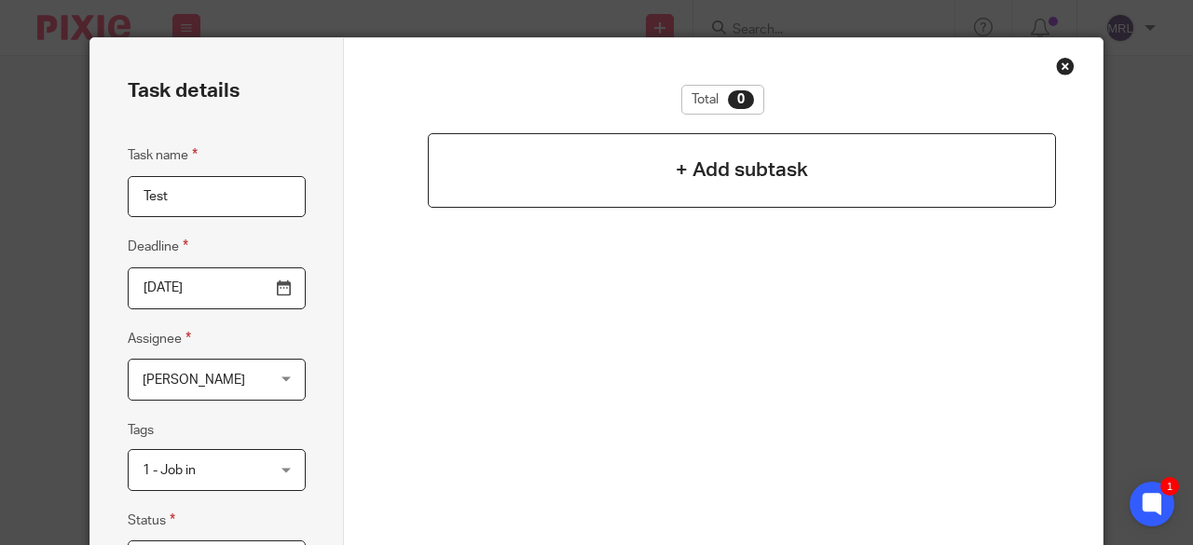
click at [731, 159] on h4 "+ Add subtask" at bounding box center [742, 170] width 132 height 29
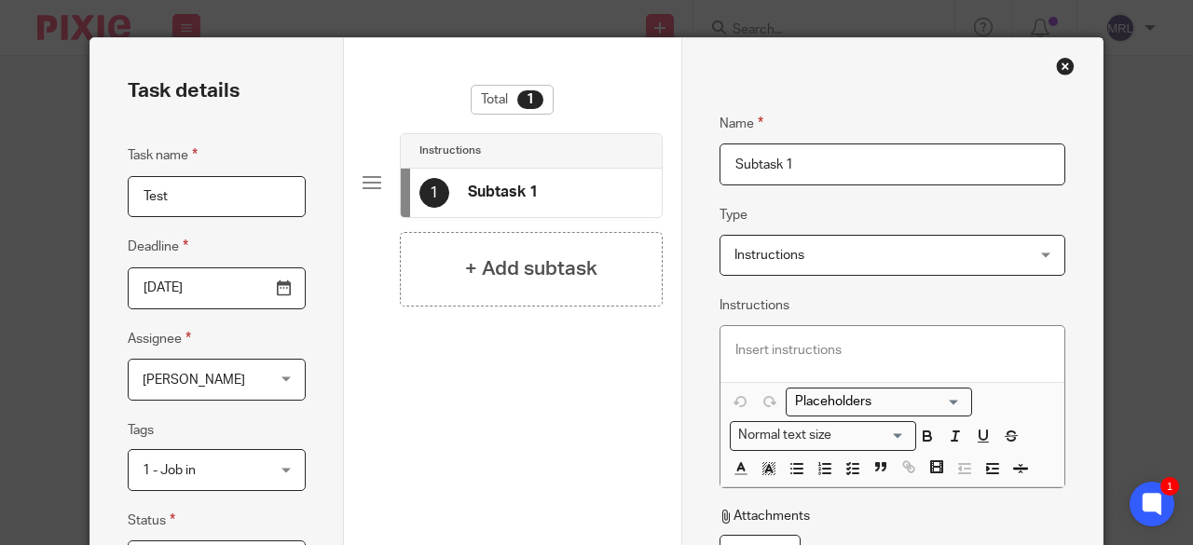
click at [1060, 66] on div "Close this dialog window" at bounding box center [1065, 66] width 19 height 19
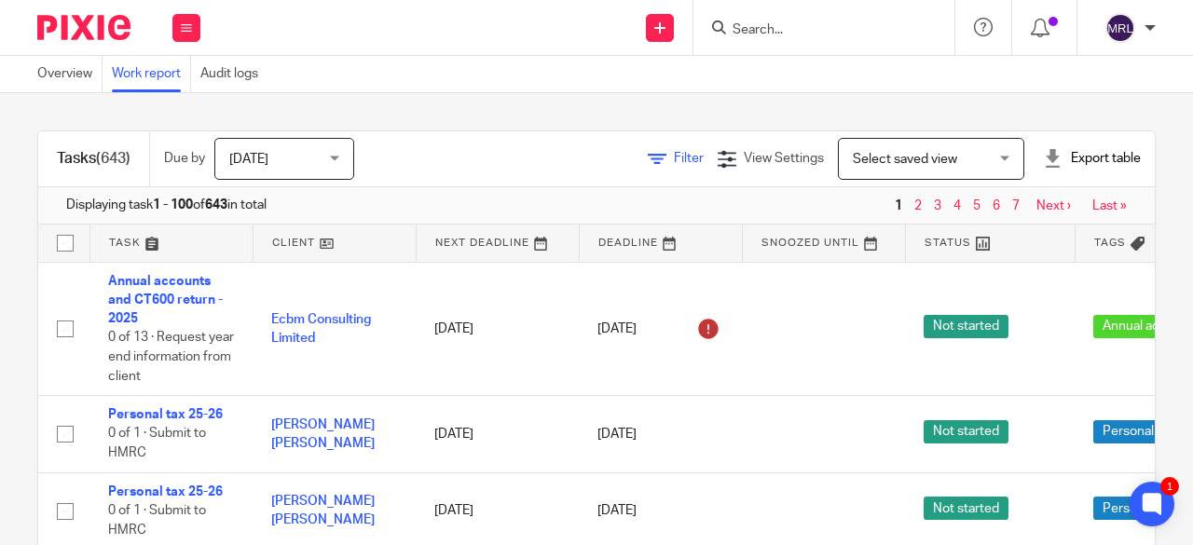
click at [674, 157] on span "Filter" at bounding box center [689, 158] width 30 height 13
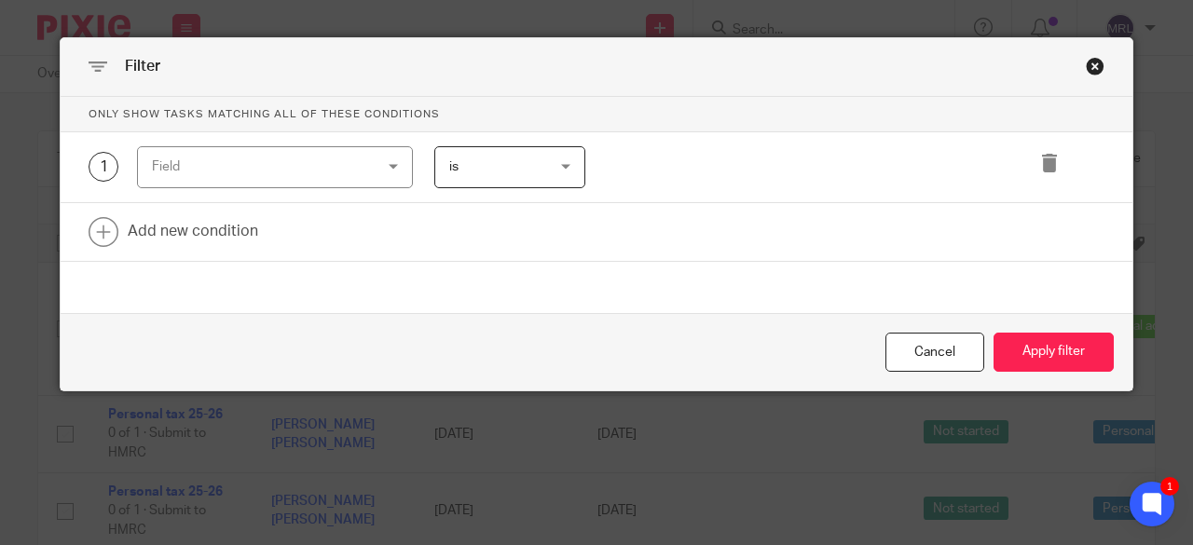
click at [365, 175] on div "Field" at bounding box center [275, 167] width 276 height 42
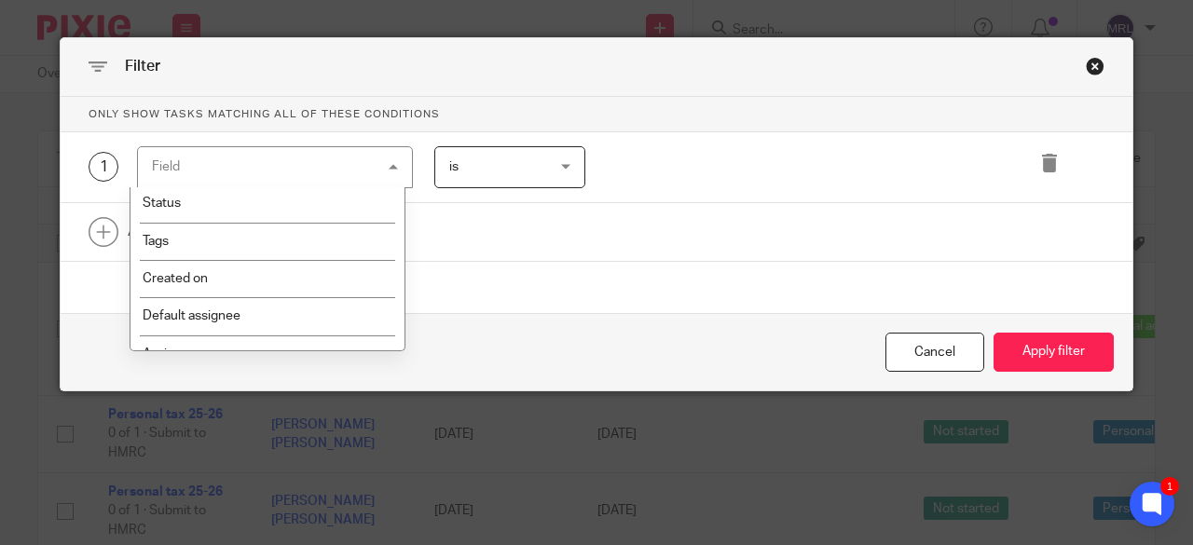
scroll to position [82, 0]
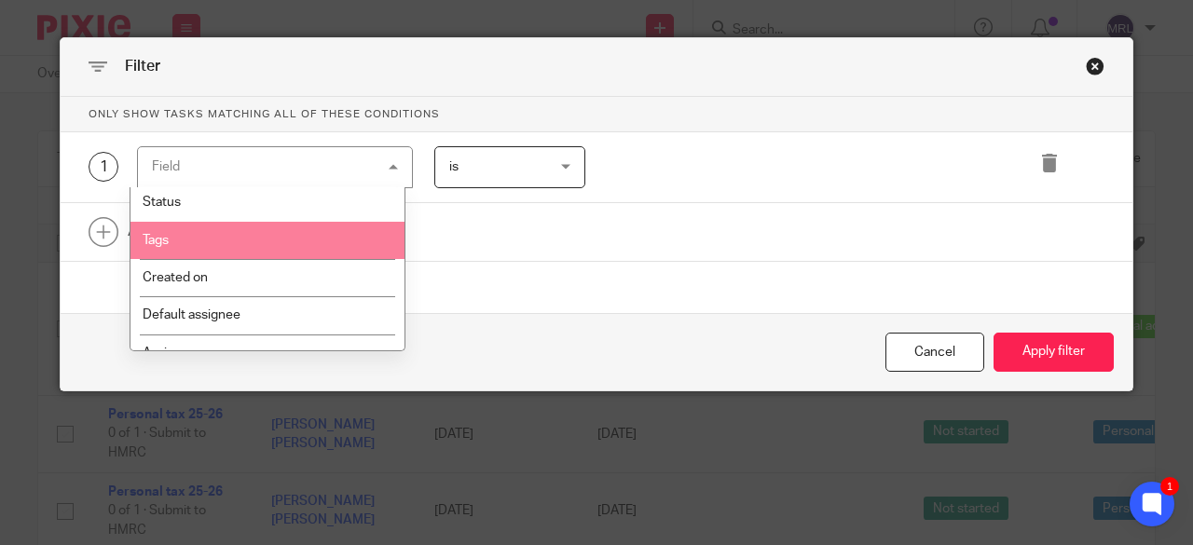
click at [319, 247] on li "Tags" at bounding box center [267, 240] width 274 height 37
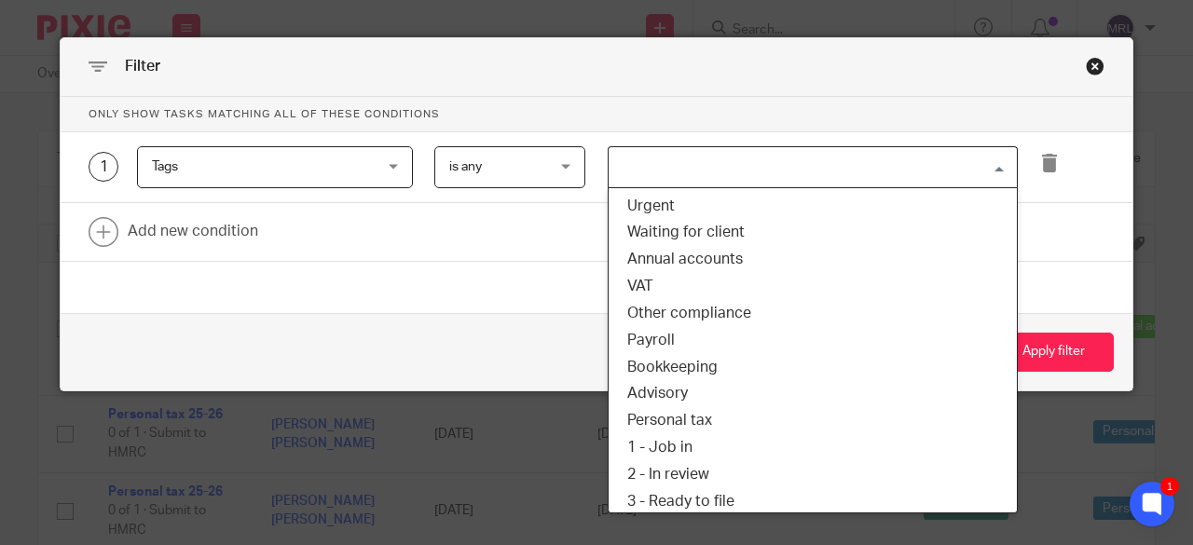
click at [758, 163] on input "Search for option" at bounding box center [808, 167] width 396 height 33
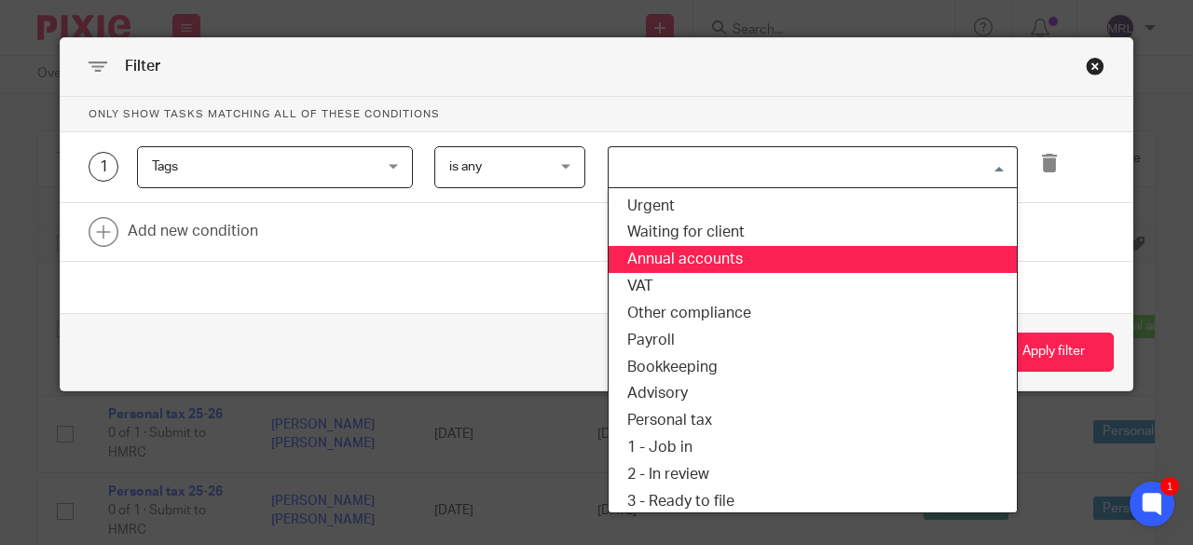
click at [729, 258] on li "Annual accounts" at bounding box center [813, 259] width 408 height 27
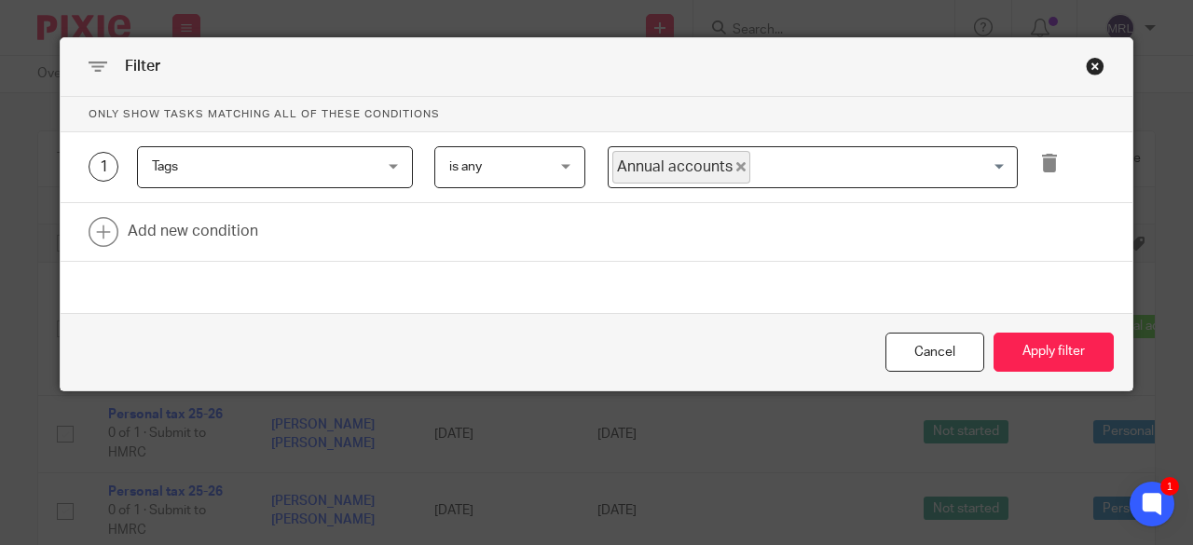
click at [539, 167] on span "is any" at bounding box center [503, 166] width 108 height 39
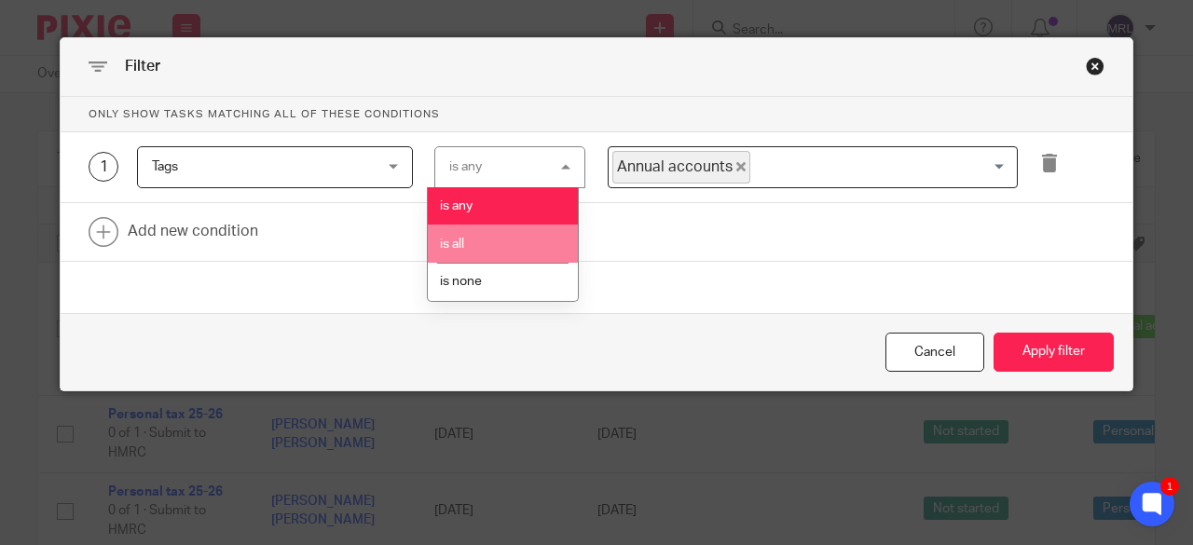
click at [518, 249] on li "is all" at bounding box center [502, 244] width 149 height 38
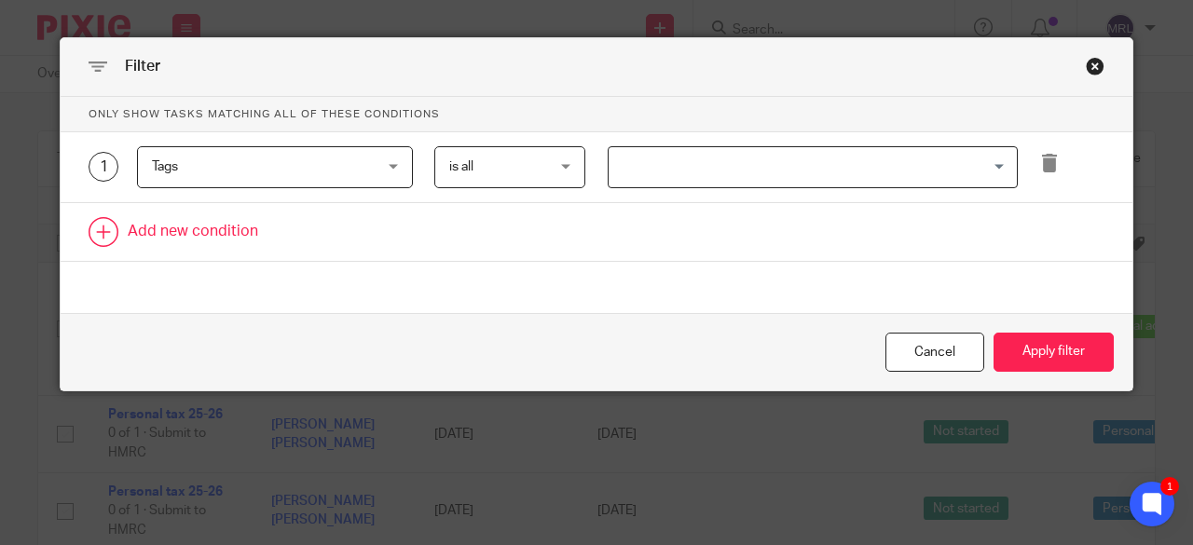
click at [207, 226] on link at bounding box center [597, 232] width 1072 height 58
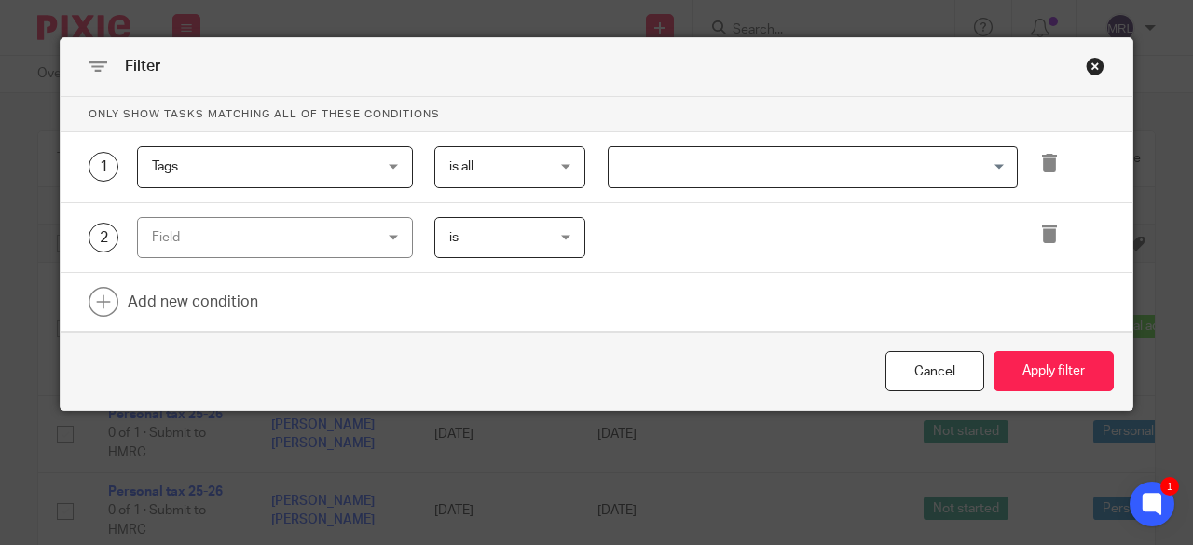
click at [231, 230] on div "Field" at bounding box center [256, 237] width 208 height 39
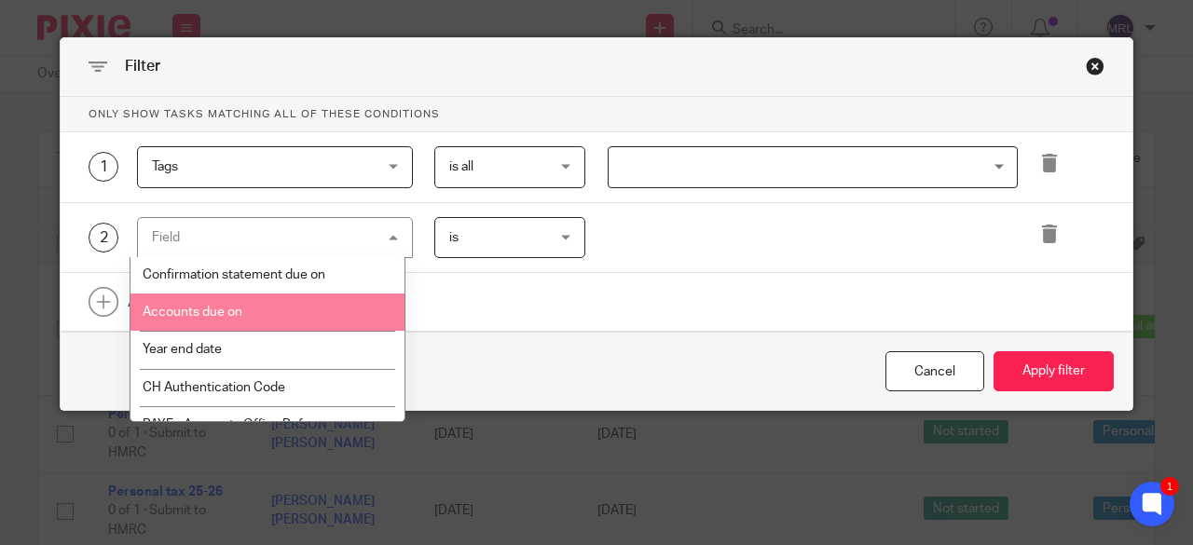
scroll to position [828, 0]
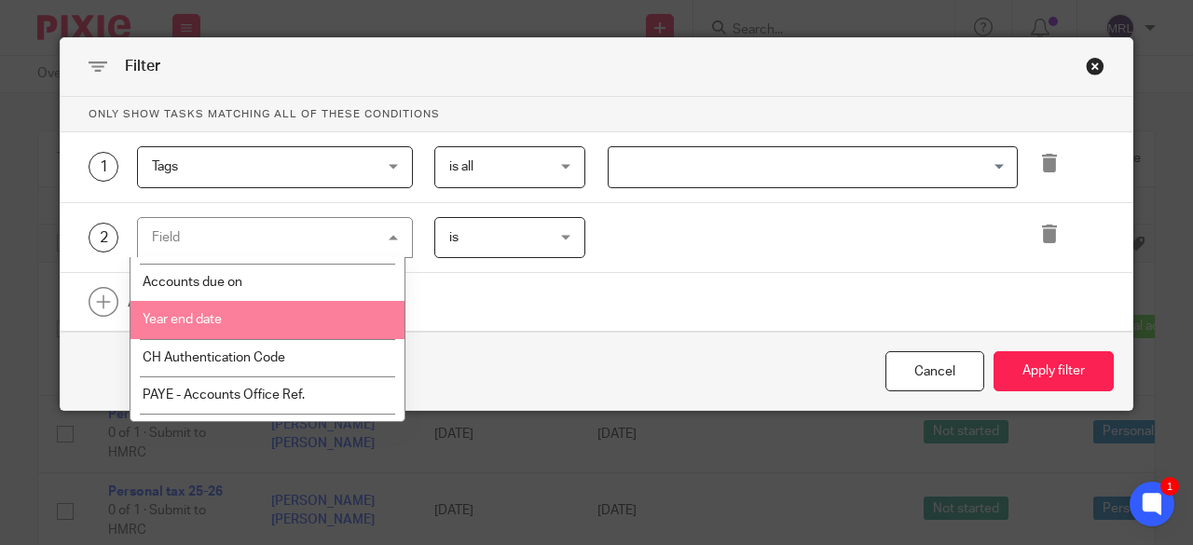
click at [277, 321] on li "Year end date" at bounding box center [267, 319] width 274 height 37
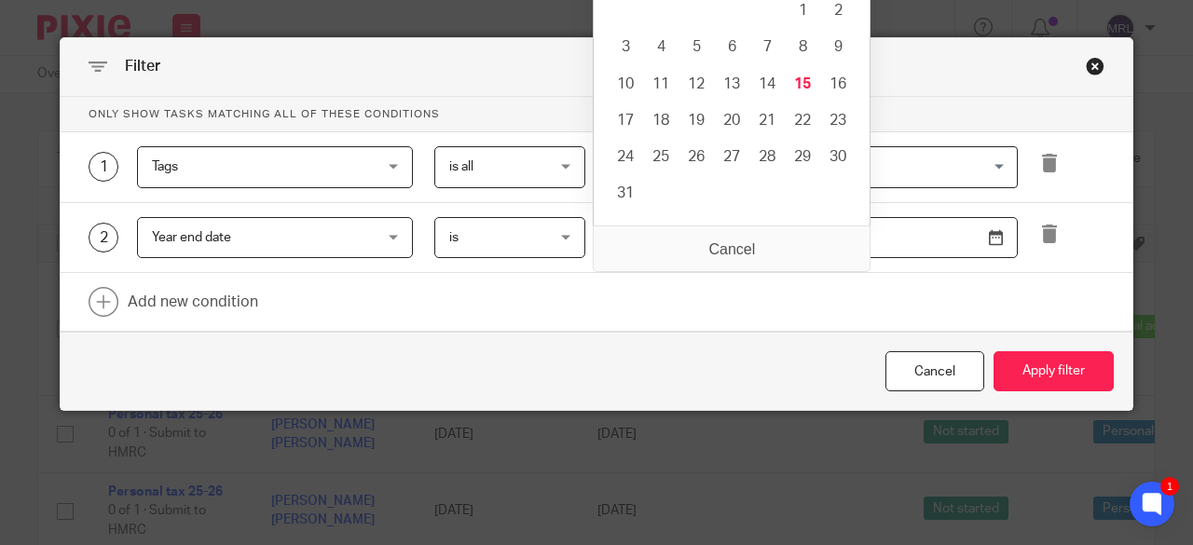
click at [634, 247] on input "Use the arrow keys to pick a date" at bounding box center [813, 238] width 411 height 42
click at [990, 235] on input "Use the arrow keys to pick a date" at bounding box center [813, 238] width 411 height 42
click at [653, 324] on link at bounding box center [597, 302] width 1072 height 58
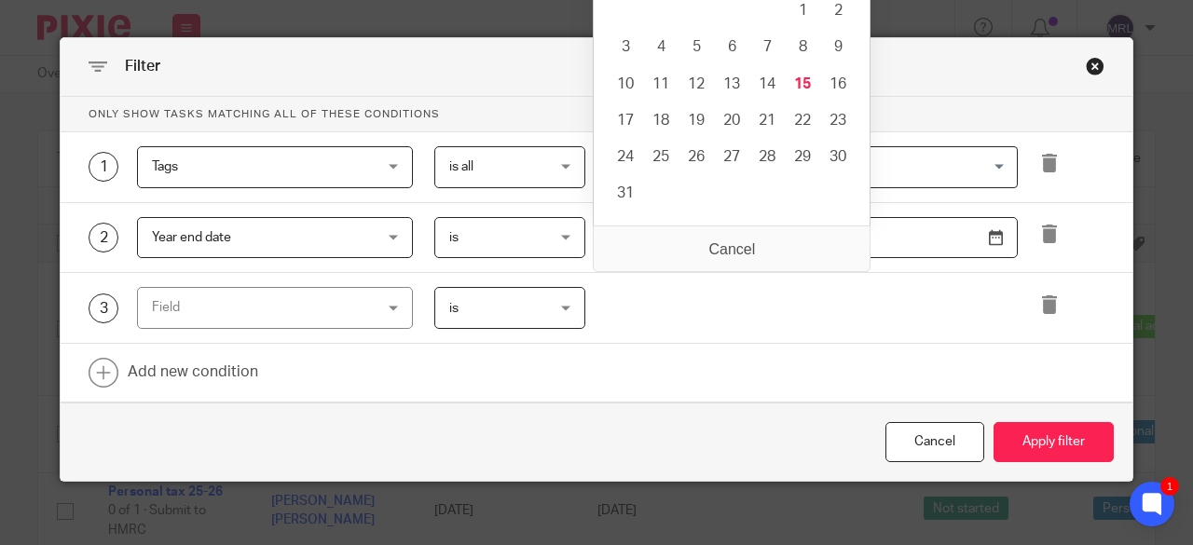
click at [986, 239] on input "Use the arrow keys to pick a date" at bounding box center [813, 238] width 411 height 42
type input "[DATE]"
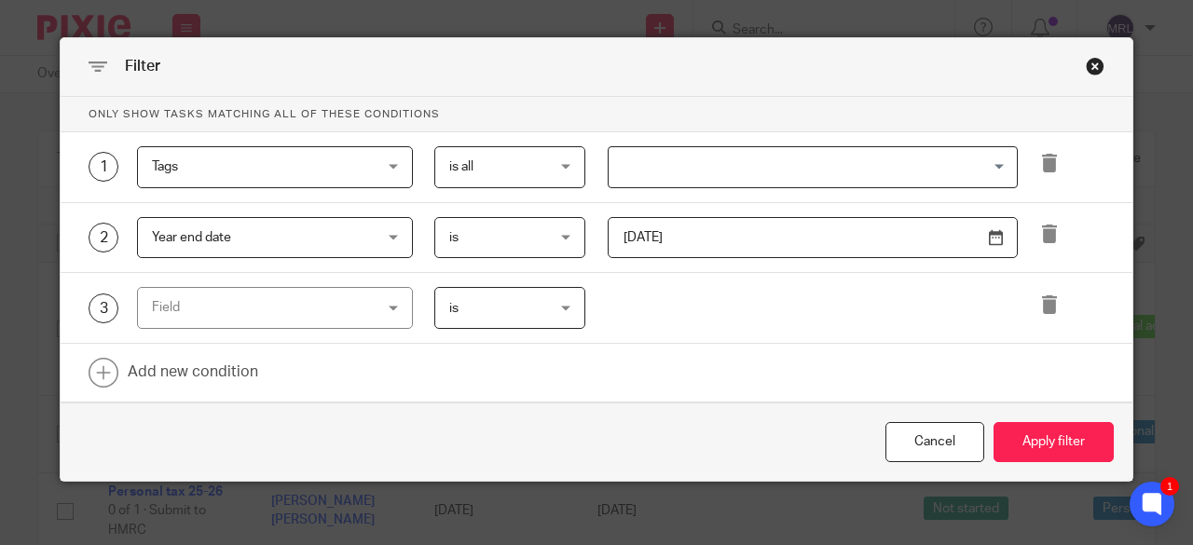
click at [639, 228] on input "[DATE]" at bounding box center [813, 238] width 411 height 42
click at [717, 344] on link at bounding box center [597, 373] width 1072 height 58
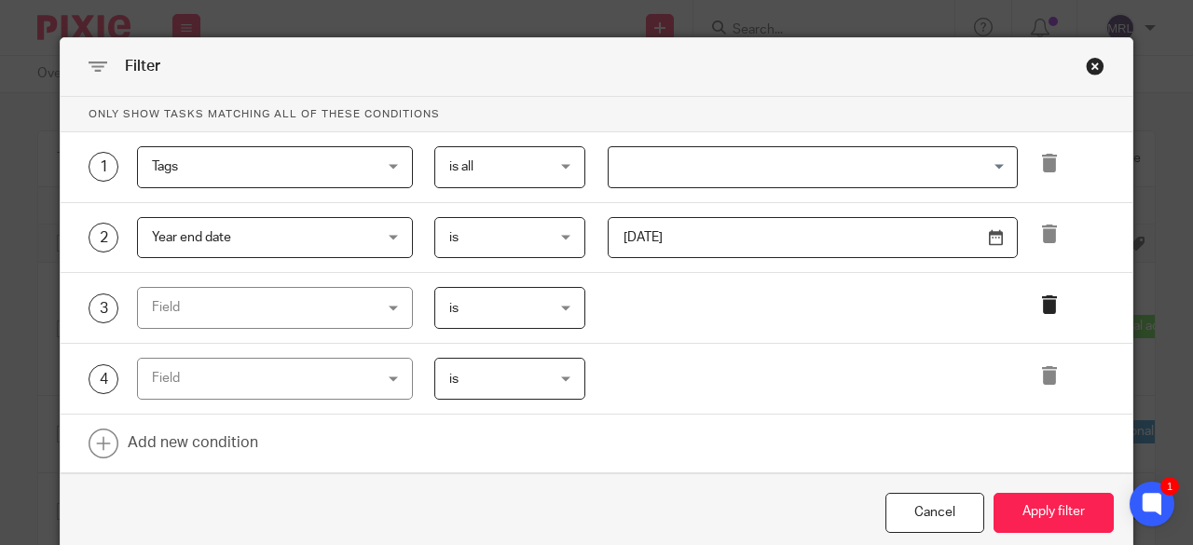
click at [1048, 295] on icon at bounding box center [1049, 304] width 19 height 19
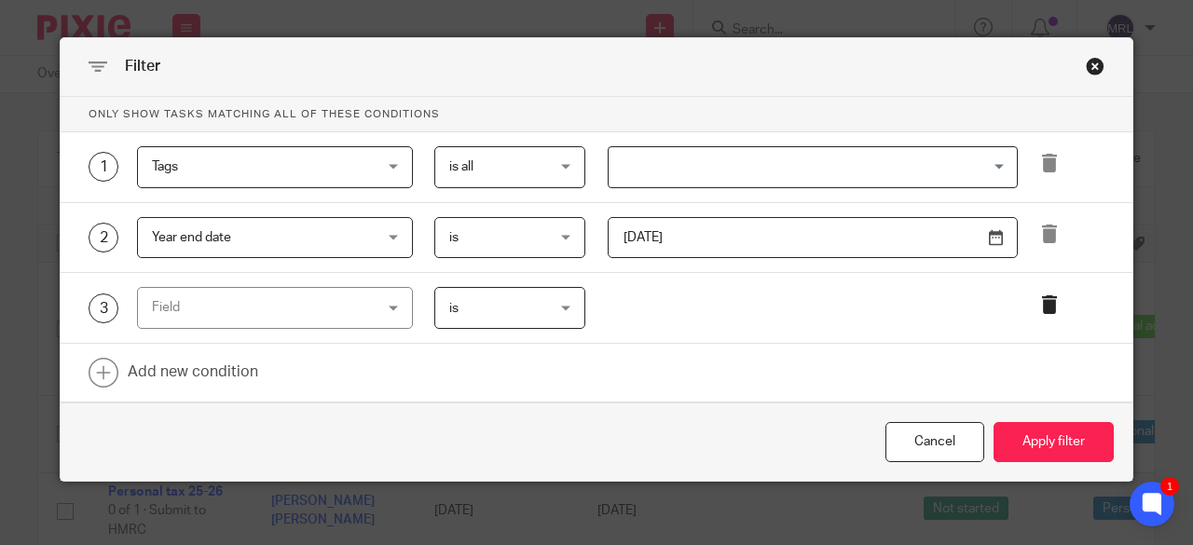
click at [1040, 298] on icon at bounding box center [1049, 304] width 19 height 19
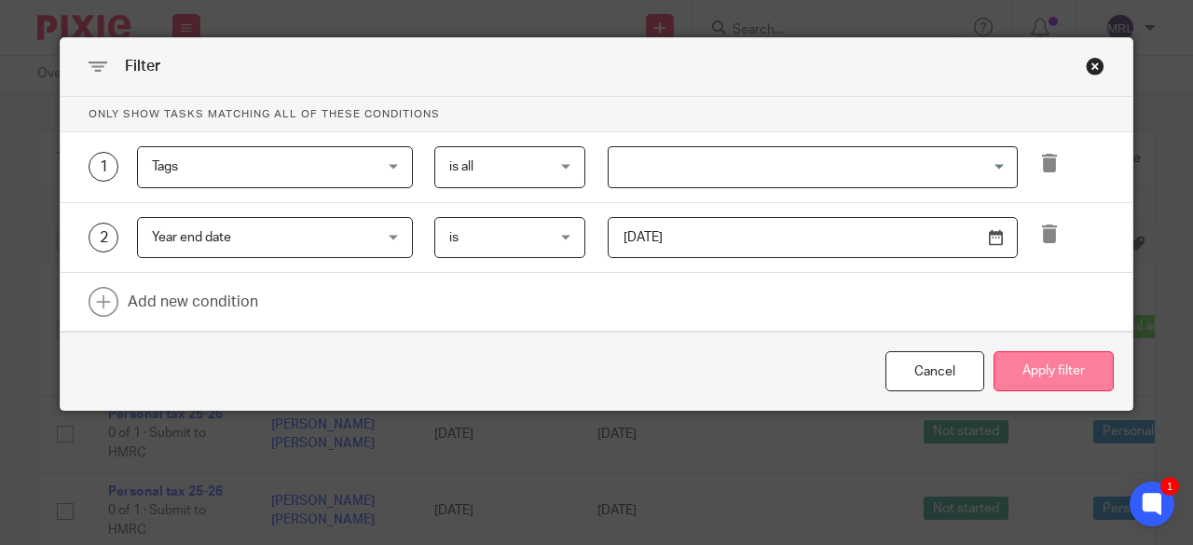
click at [1034, 374] on button "Apply filter" at bounding box center [1053, 371] width 120 height 40
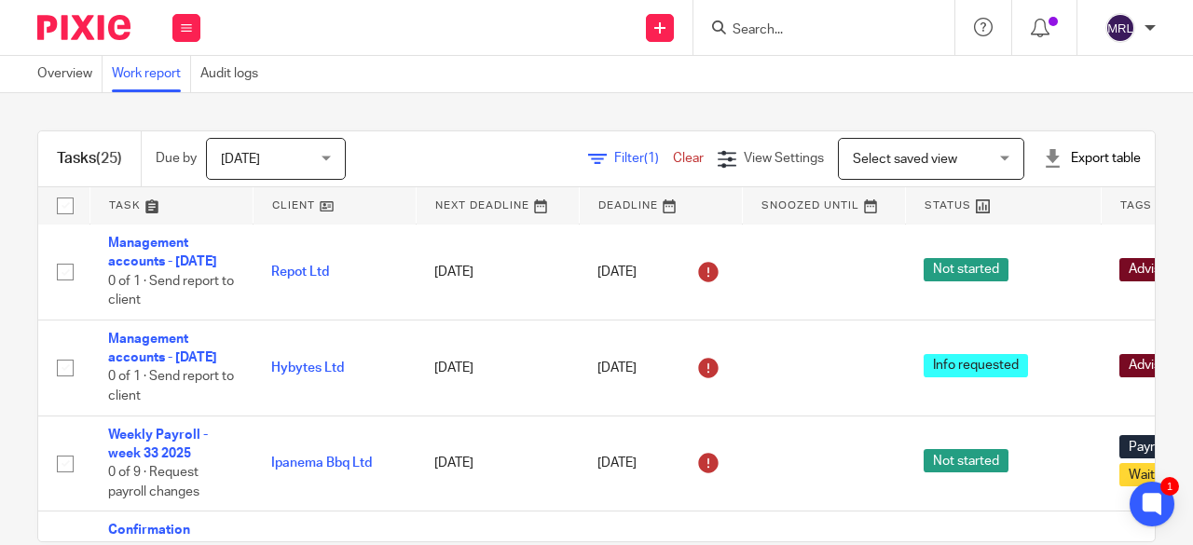
scroll to position [1410, 0]
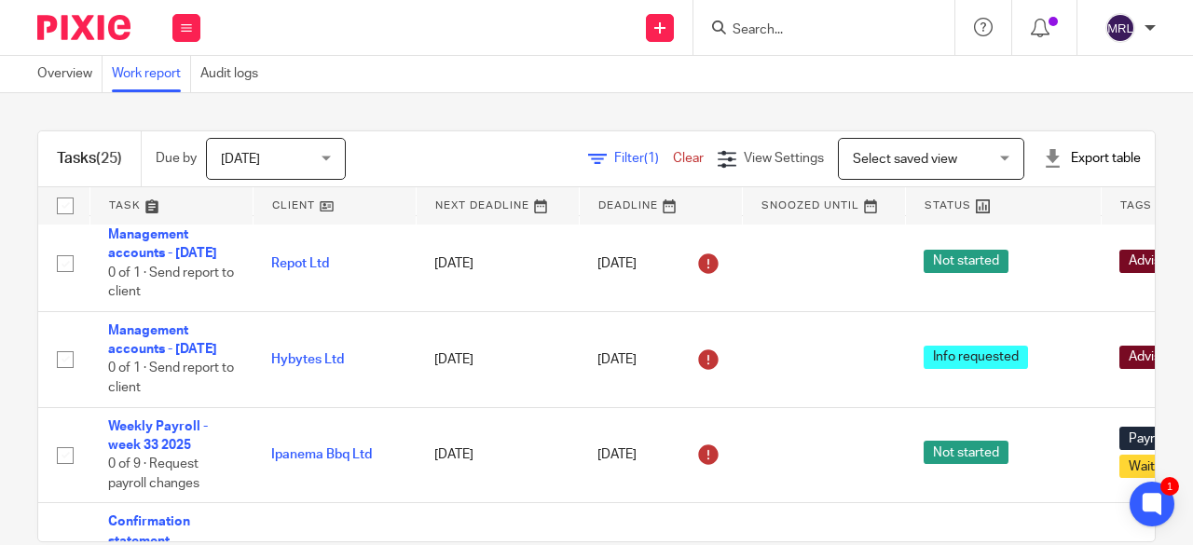
click at [614, 164] on span "Filter (1)" at bounding box center [643, 158] width 59 height 13
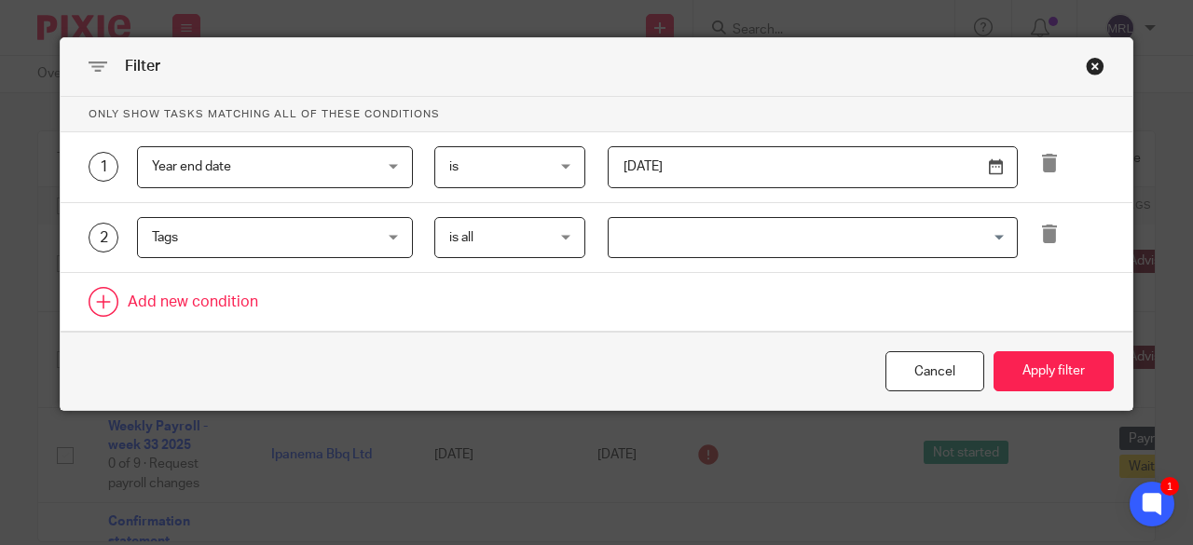
click at [224, 294] on link at bounding box center [597, 302] width 1072 height 58
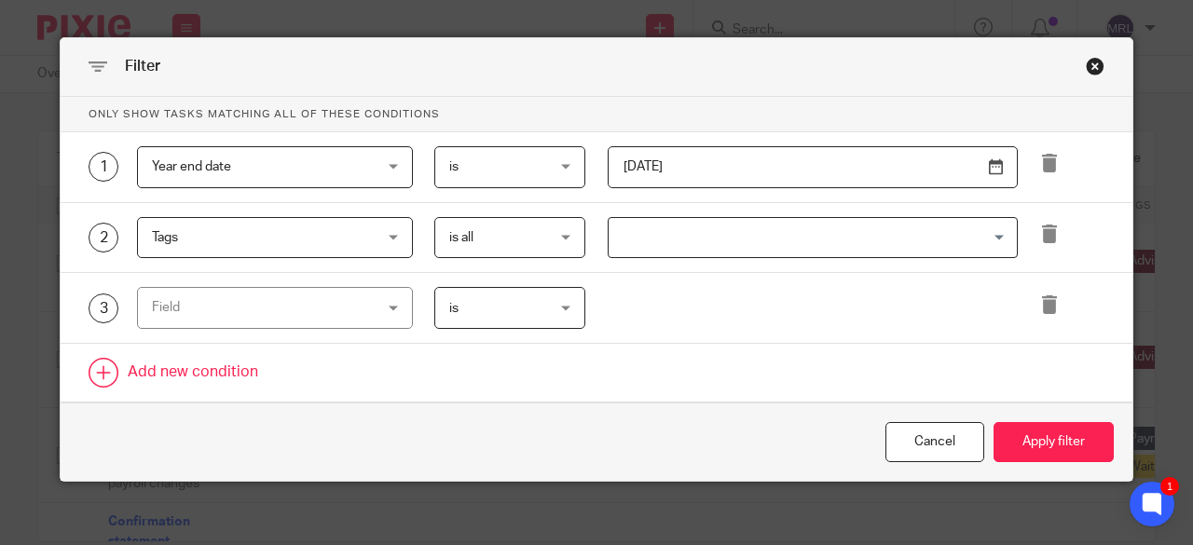
click at [224, 294] on div "Field" at bounding box center [256, 307] width 208 height 39
click at [1043, 307] on icon at bounding box center [1049, 304] width 19 height 19
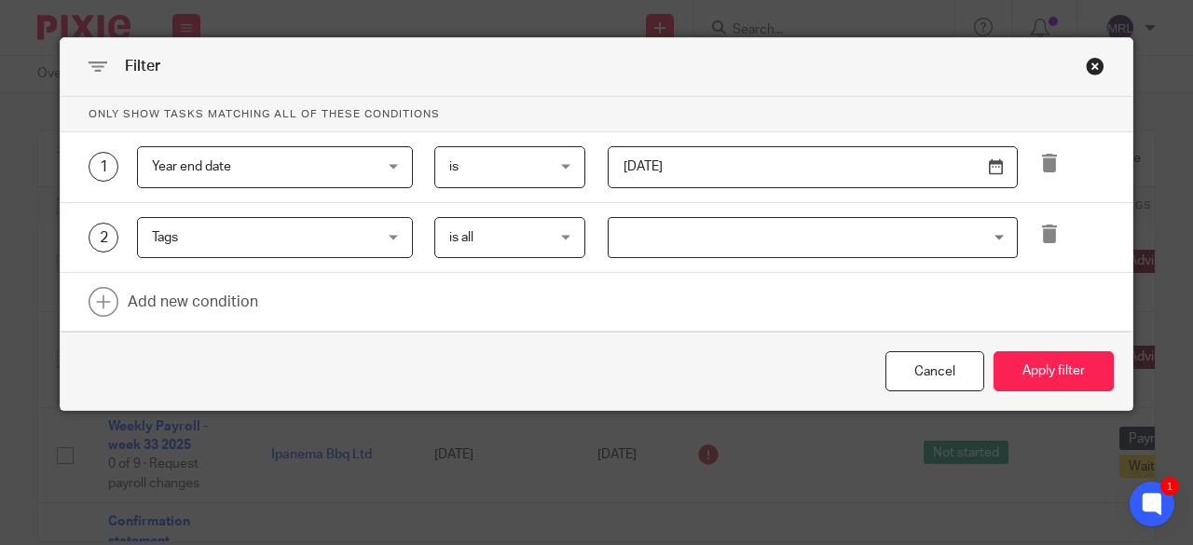
click at [550, 228] on span "is all" at bounding box center [503, 237] width 108 height 39
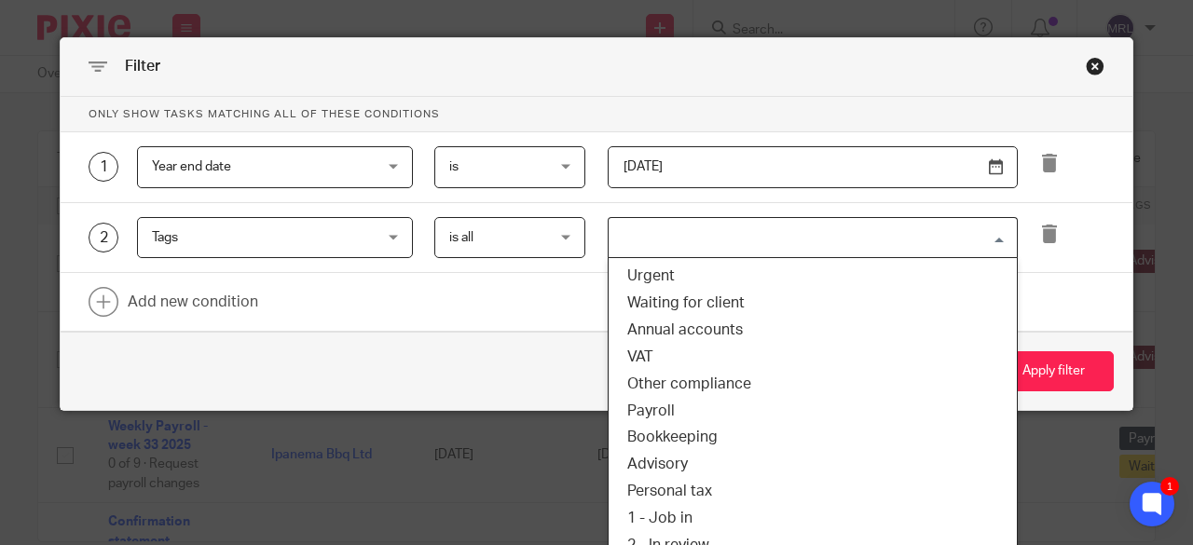
drag, startPoint x: 841, startPoint y: 258, endPoint x: 787, endPoint y: 230, distance: 60.9
click at [787, 230] on div "2 Tags Tags Task fields Due by date Status Tags Created on Default assignee Ass…" at bounding box center [597, 238] width 1072 height 71
click at [787, 230] on input "Search for option" at bounding box center [808, 238] width 396 height 33
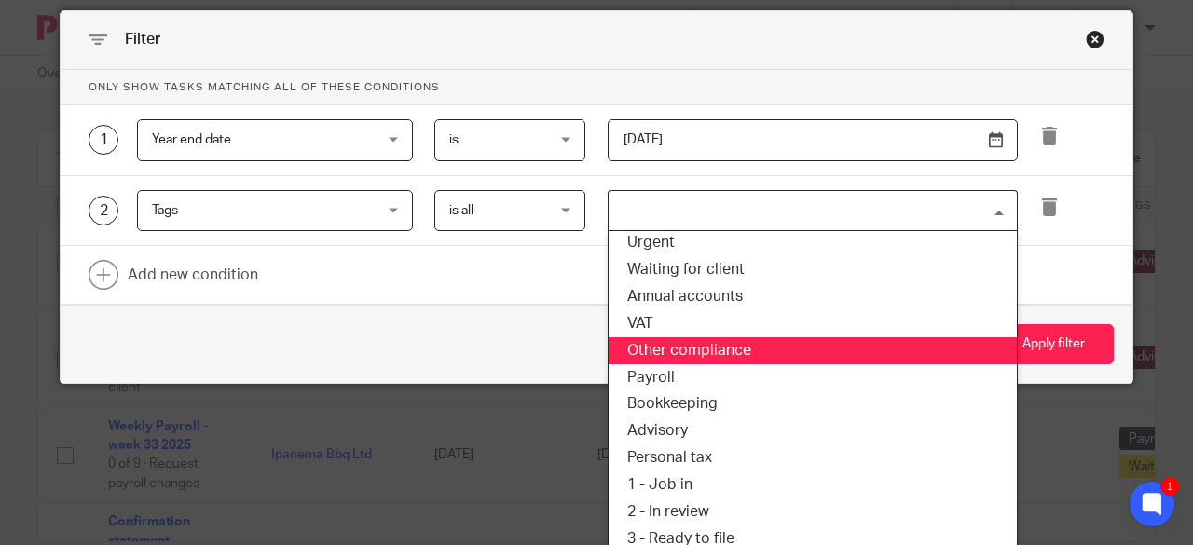
scroll to position [37, 0]
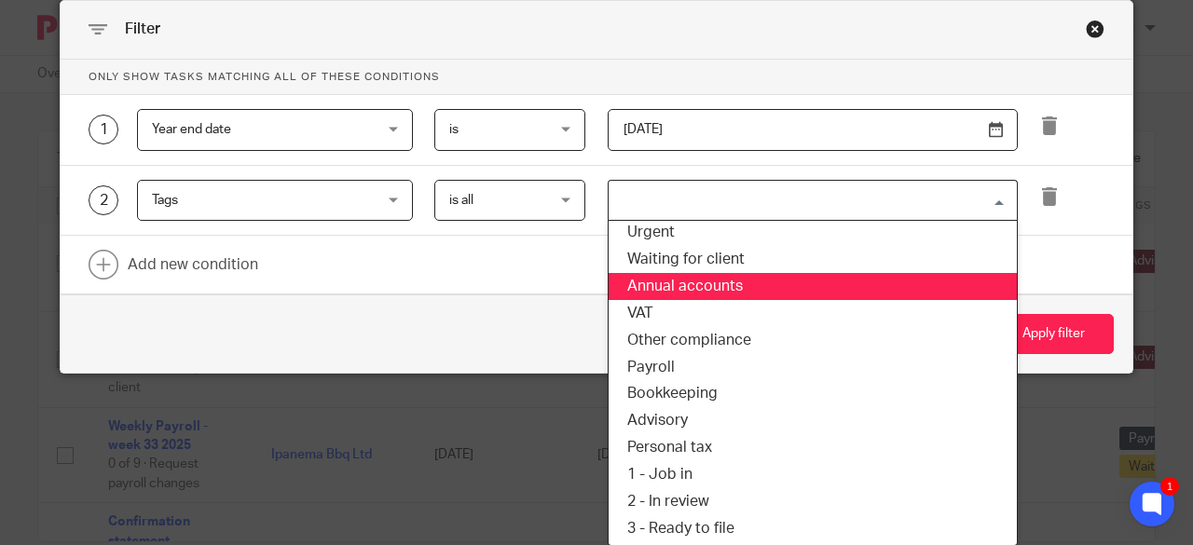
click at [733, 285] on li "Annual accounts" at bounding box center [813, 286] width 408 height 27
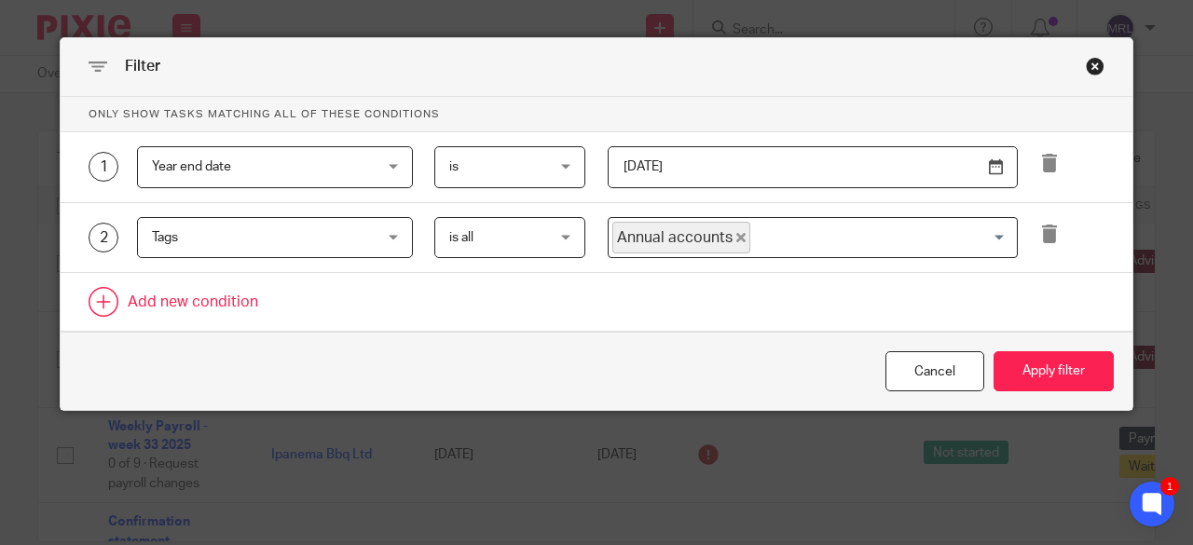
click at [214, 300] on link at bounding box center [597, 302] width 1072 height 58
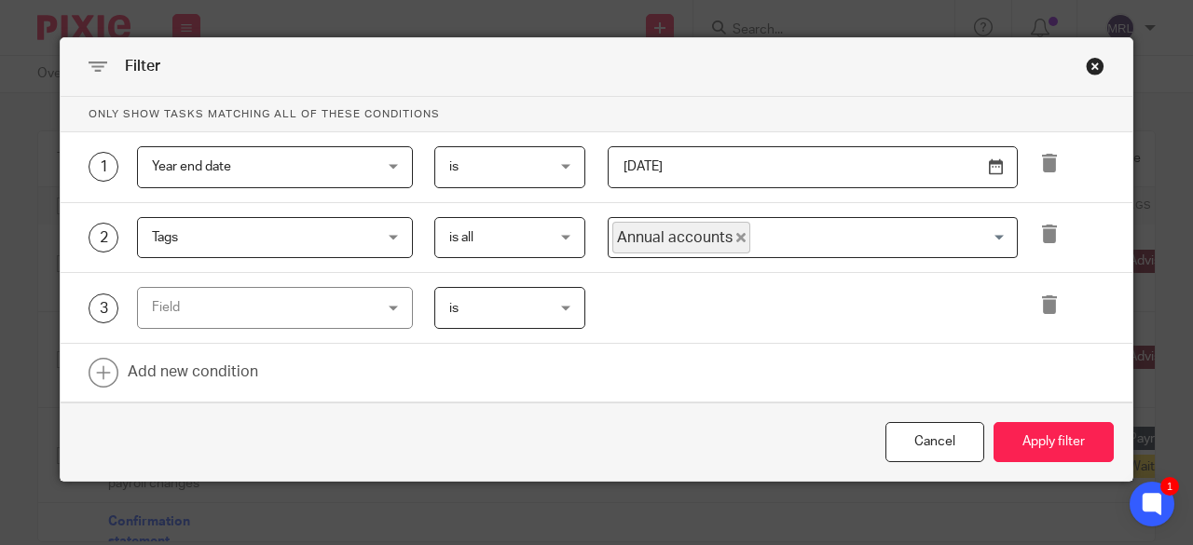
click at [326, 313] on div "Field" at bounding box center [256, 307] width 208 height 39
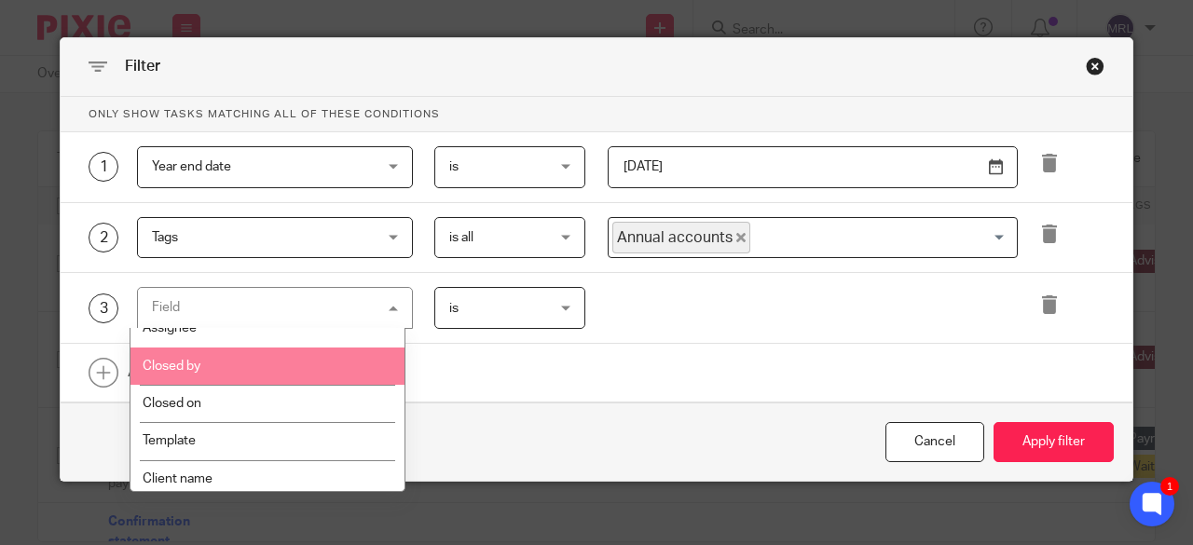
scroll to position [256, 0]
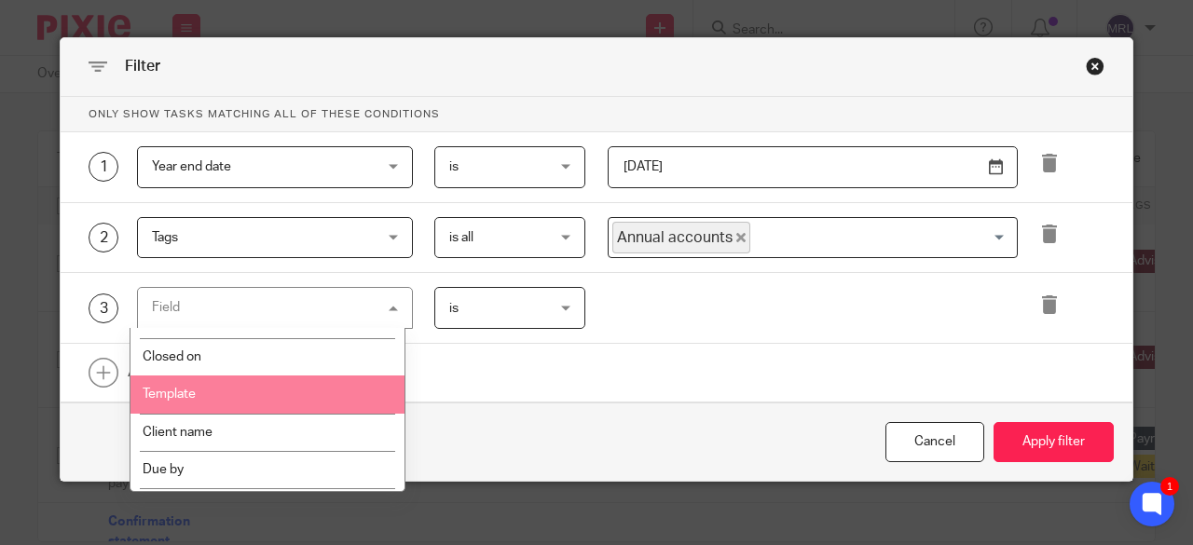
click at [286, 394] on li "Template" at bounding box center [267, 394] width 274 height 37
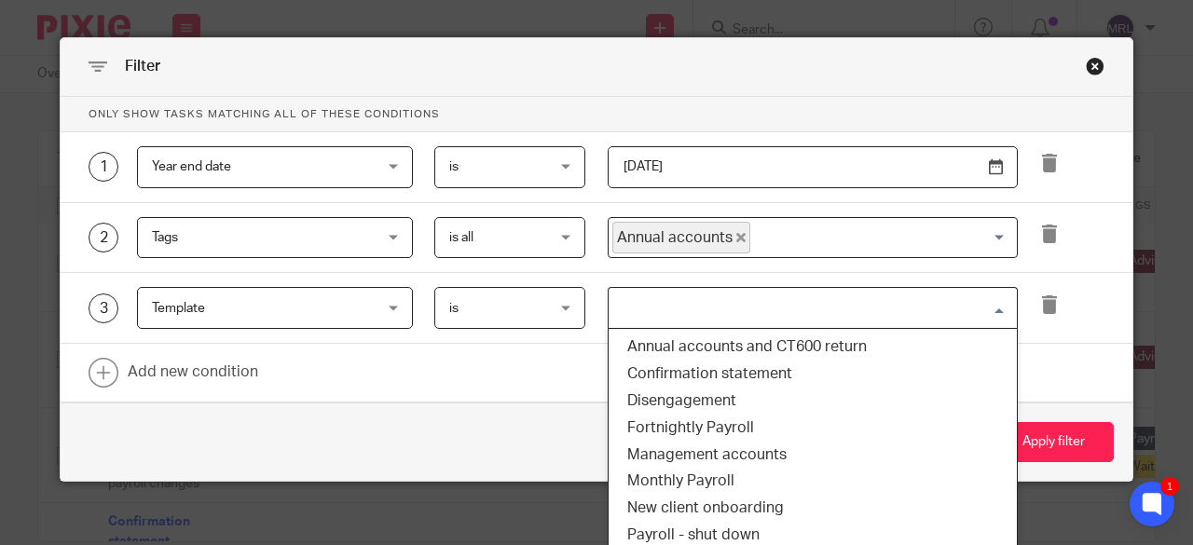
click at [713, 322] on input "Search for option" at bounding box center [808, 308] width 396 height 33
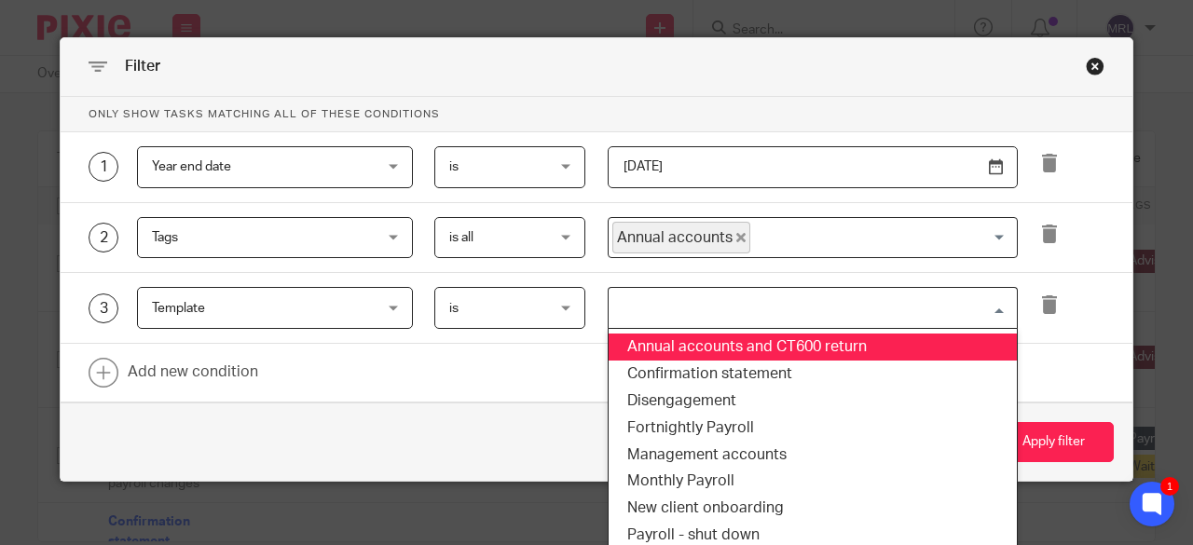
click at [719, 340] on li "Annual accounts and CT600 return" at bounding box center [813, 347] width 408 height 27
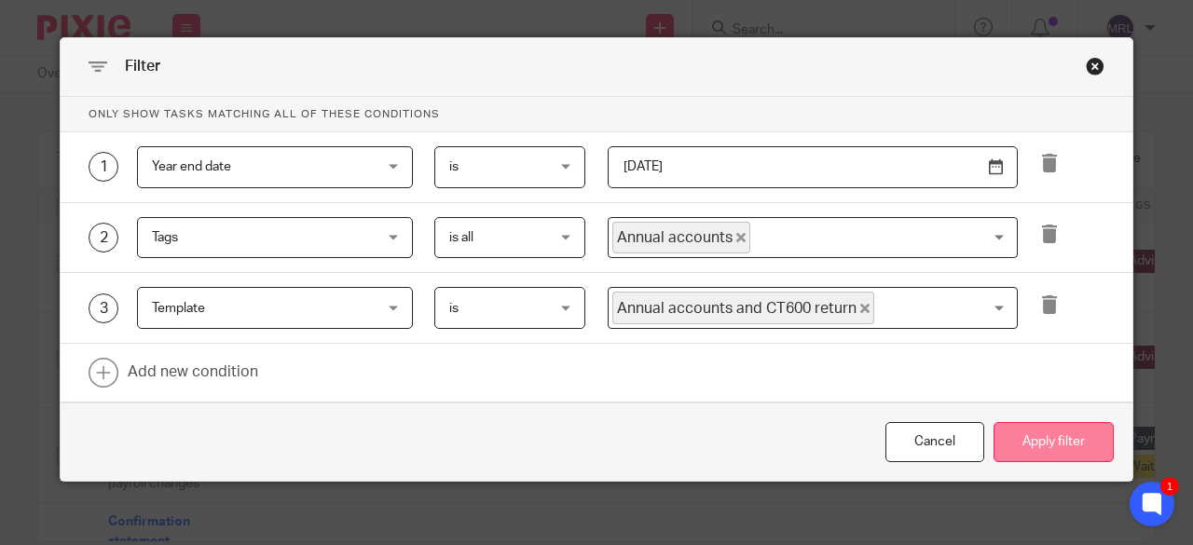
click at [1030, 441] on button "Apply filter" at bounding box center [1053, 442] width 120 height 40
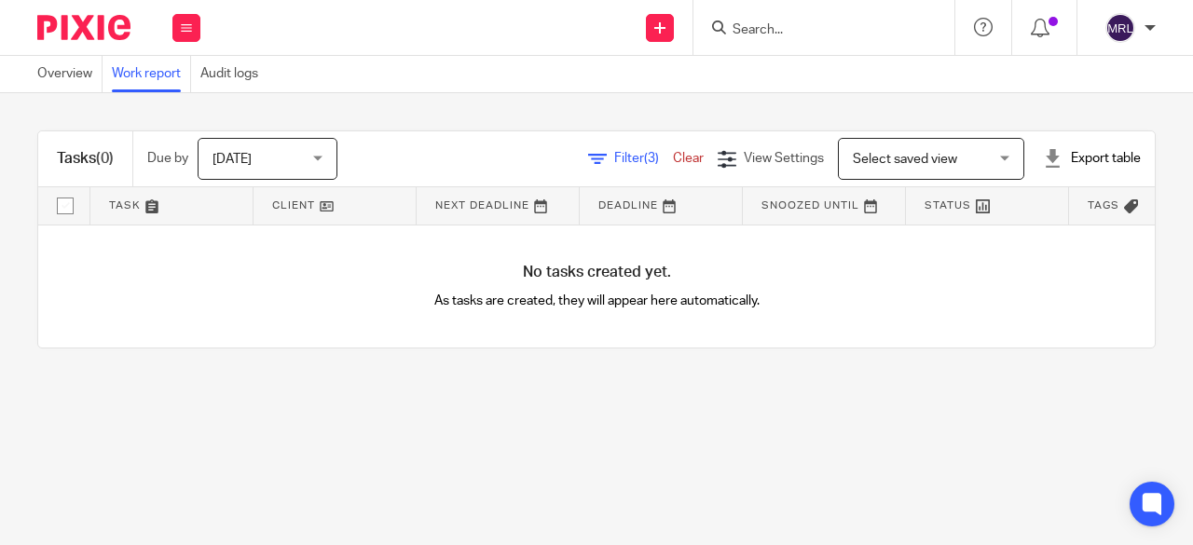
click at [598, 150] on div "Filter (3) Clear" at bounding box center [653, 159] width 130 height 20
click at [614, 152] on span "Filter (3)" at bounding box center [643, 158] width 59 height 13
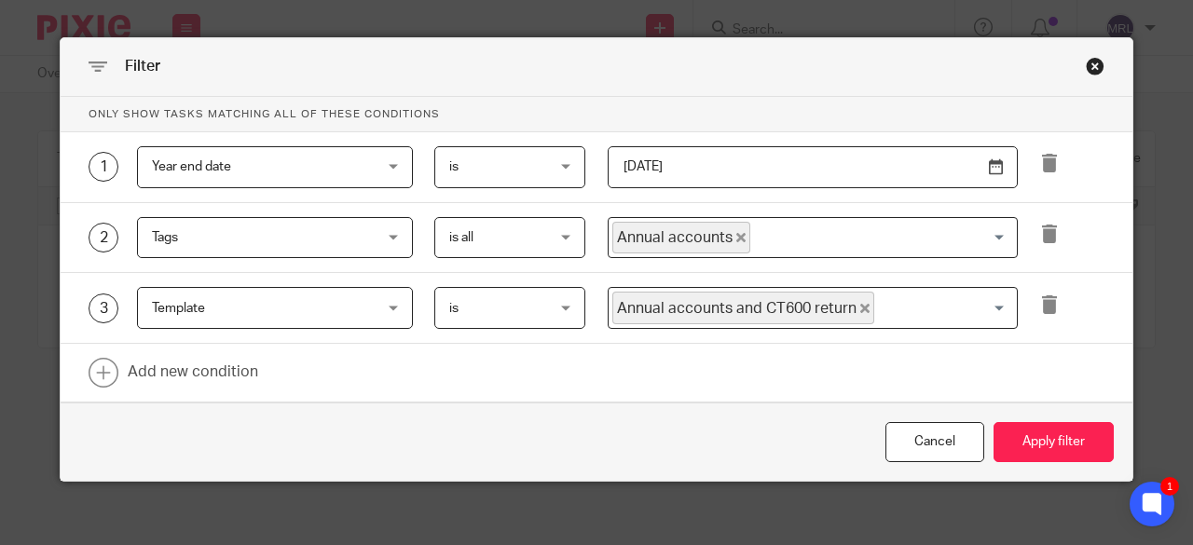
click at [339, 247] on span "Tags" at bounding box center [256, 237] width 208 height 39
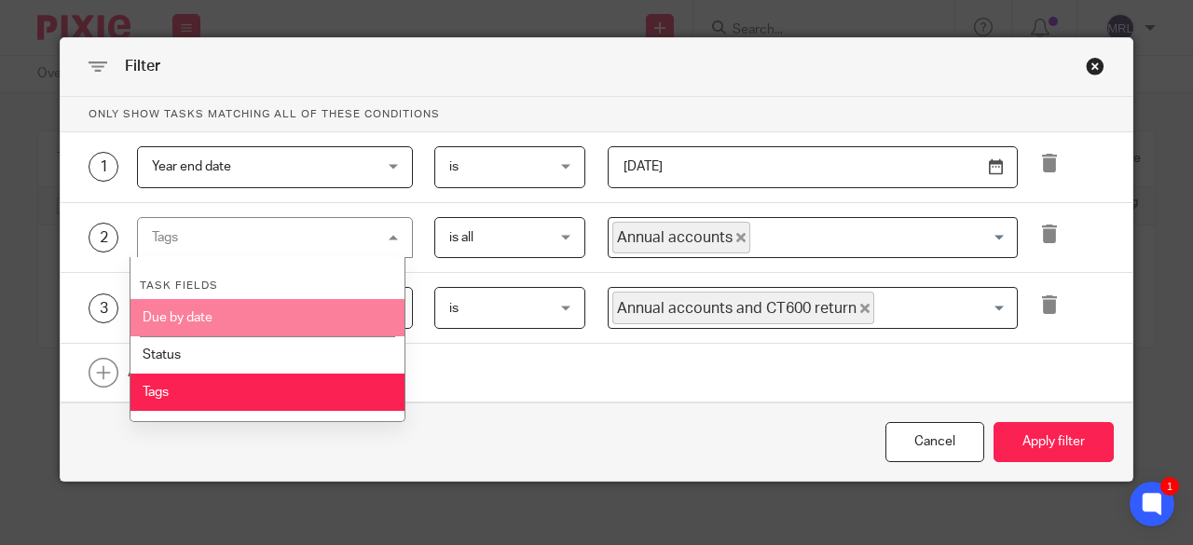
click at [308, 320] on li "Due by date" at bounding box center [267, 317] width 274 height 37
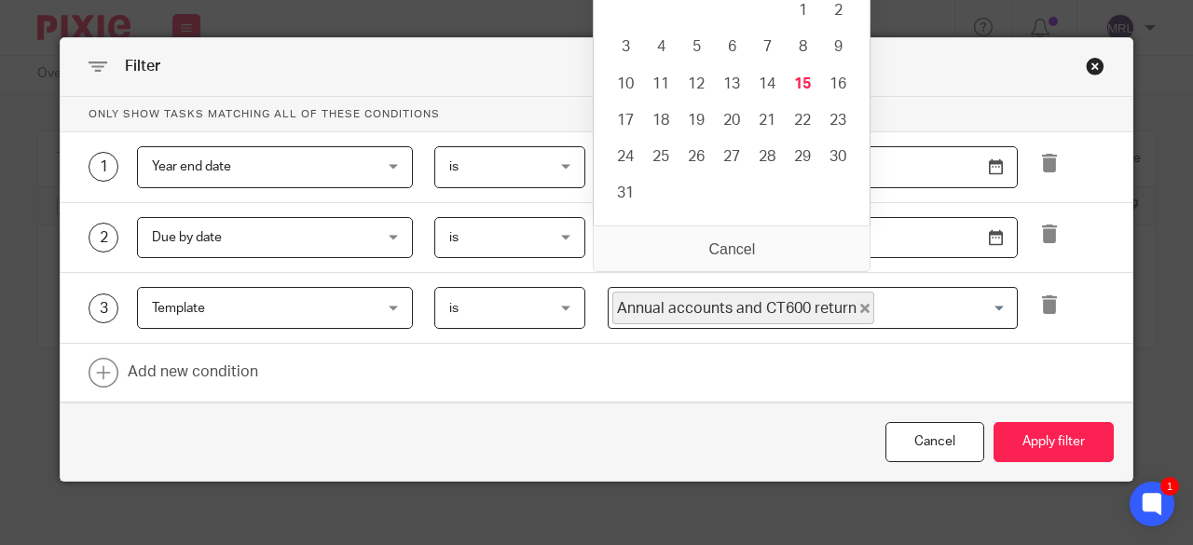
click at [728, 251] on input "Use the arrow keys to pick a date" at bounding box center [813, 238] width 411 height 42
type input "[DATE]"
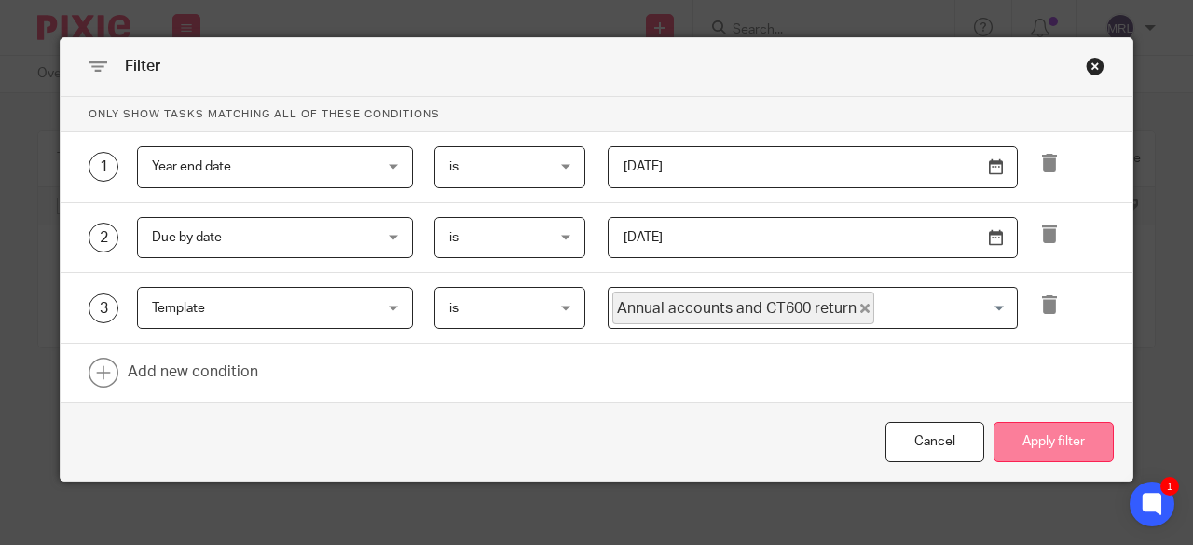
click at [1043, 438] on button "Apply filter" at bounding box center [1053, 442] width 120 height 40
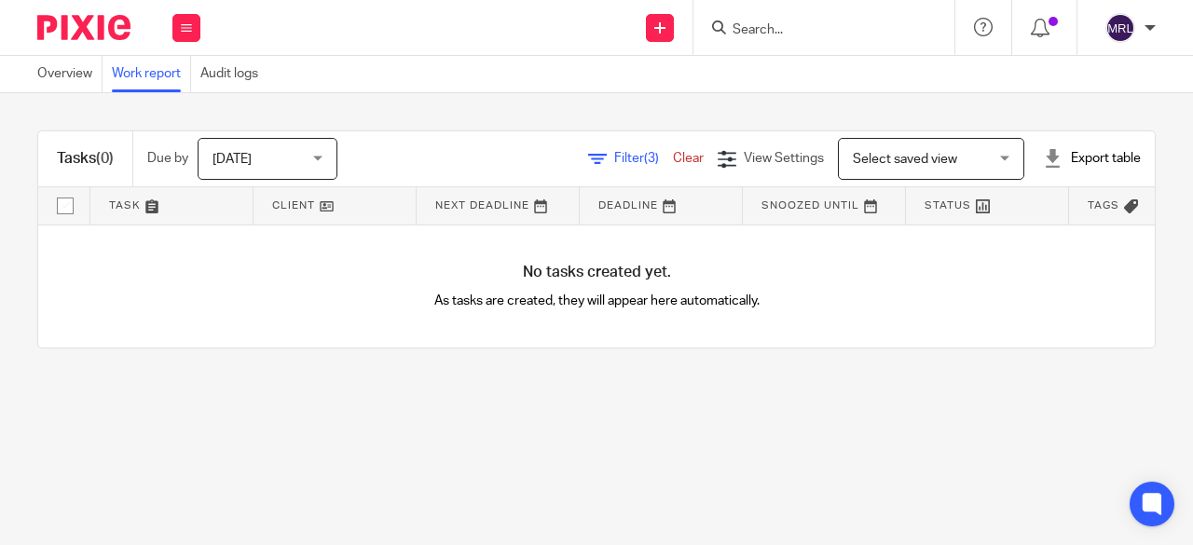
click at [614, 157] on span "Filter (3)" at bounding box center [643, 158] width 59 height 13
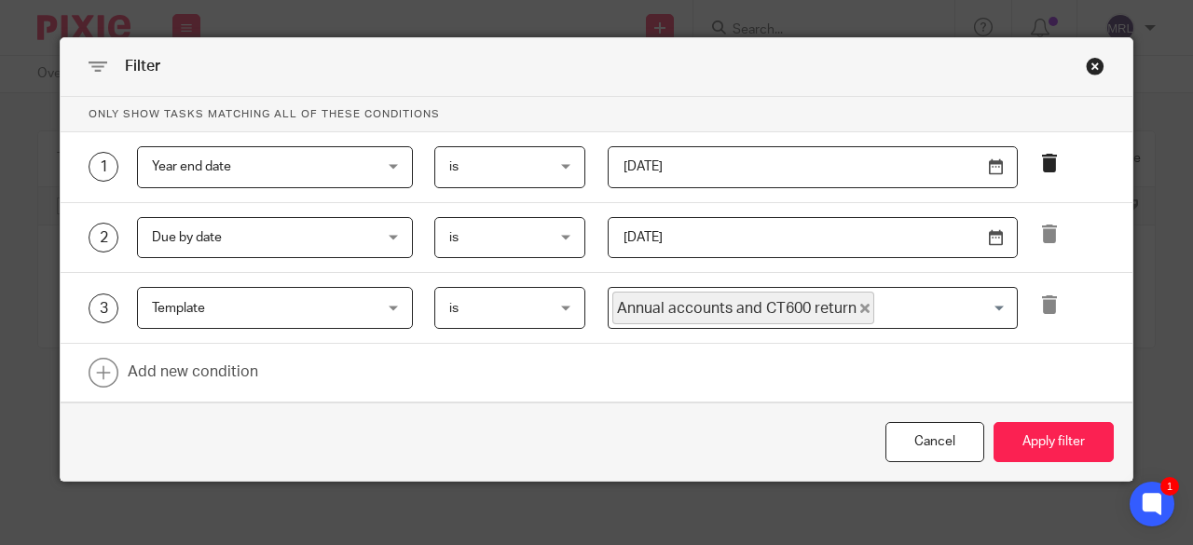
click at [1042, 154] on icon at bounding box center [1049, 163] width 19 height 19
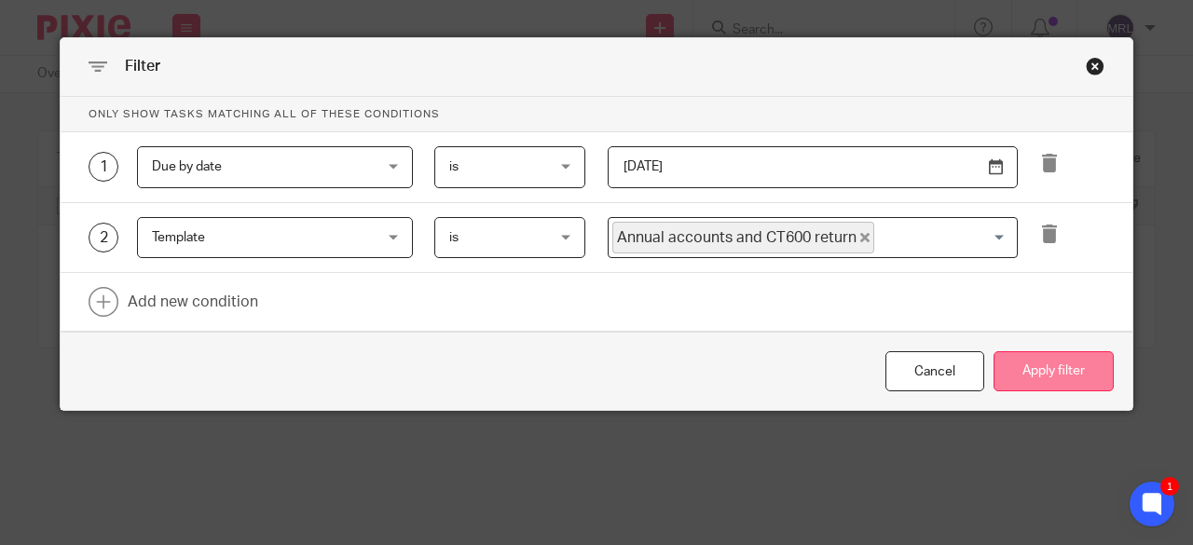
click at [1037, 374] on button "Apply filter" at bounding box center [1053, 371] width 120 height 40
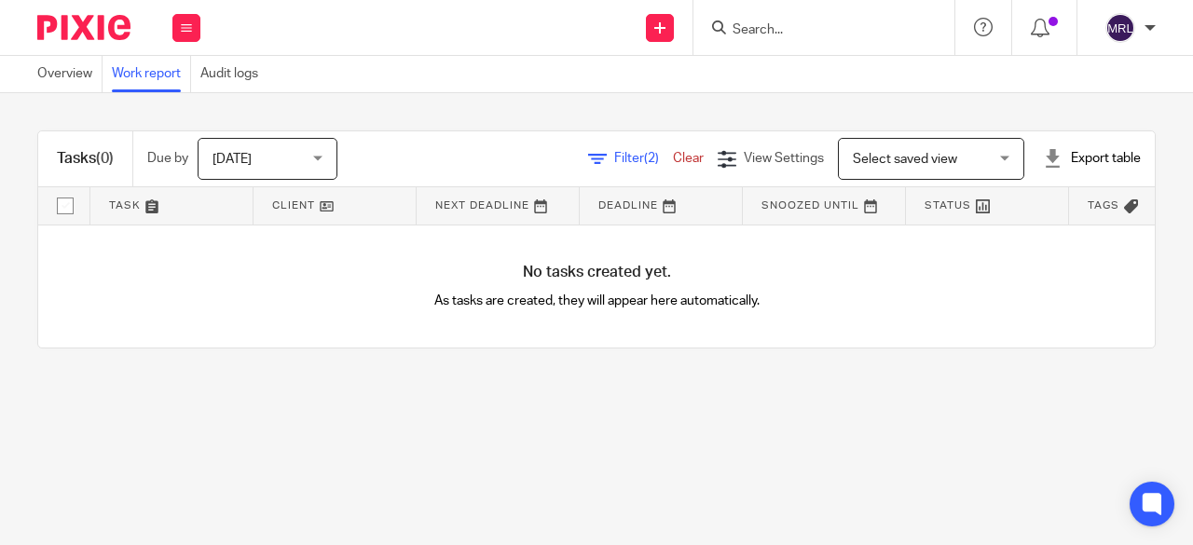
click at [614, 156] on span "Filter (2)" at bounding box center [643, 158] width 59 height 13
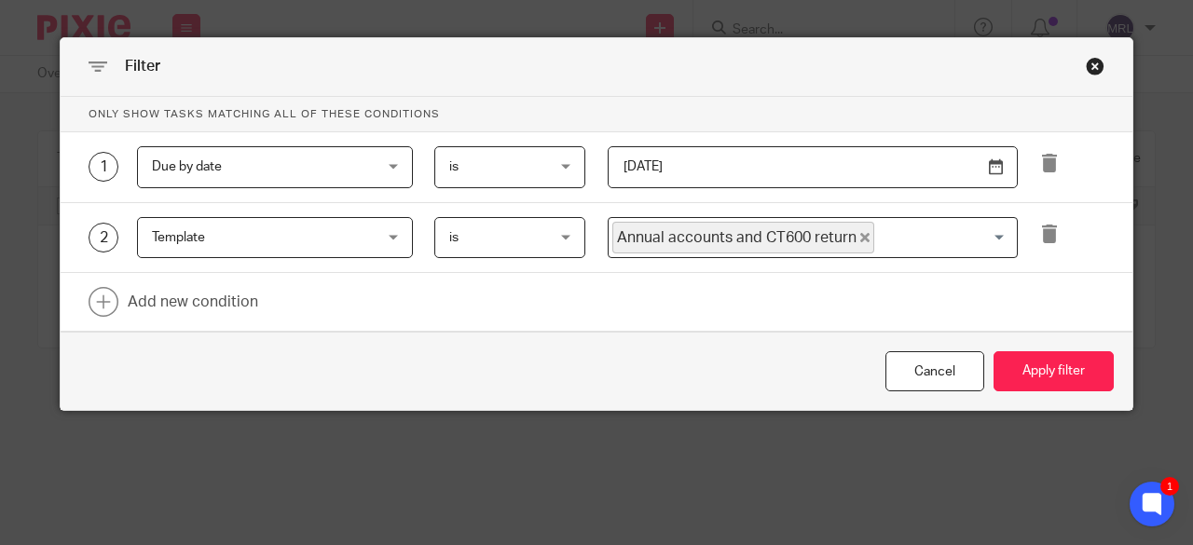
click at [523, 164] on span "is" at bounding box center [503, 166] width 108 height 39
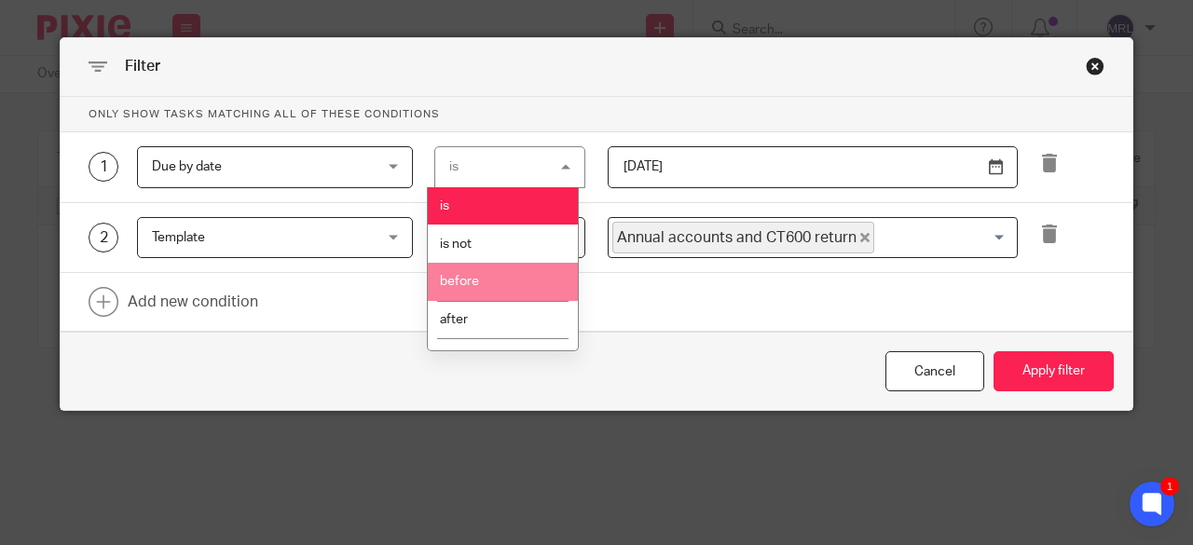
click at [509, 270] on li "before" at bounding box center [502, 282] width 149 height 38
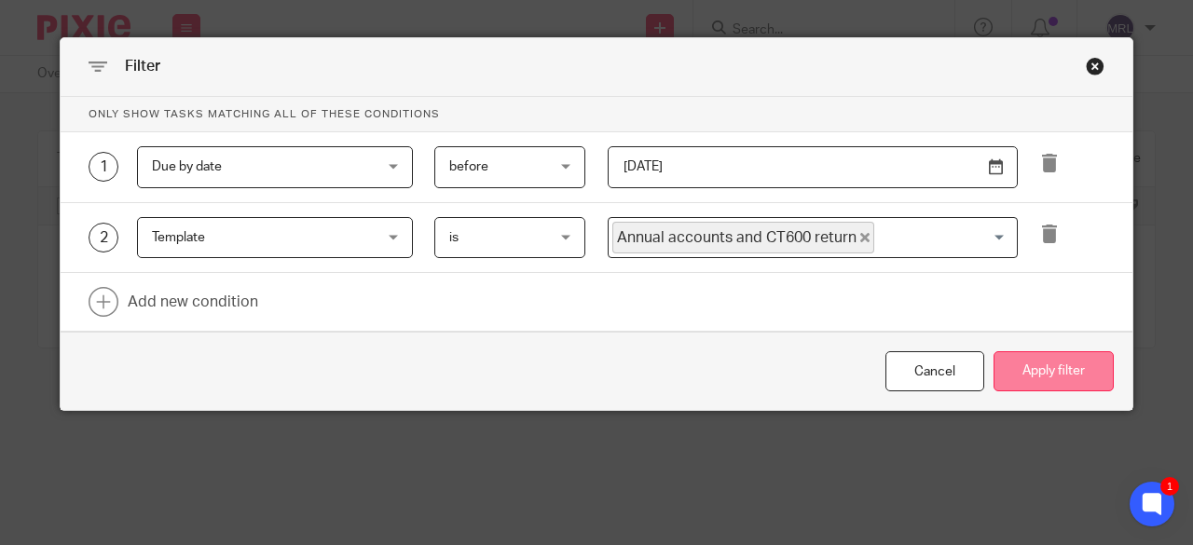
click at [1029, 368] on button "Apply filter" at bounding box center [1053, 371] width 120 height 40
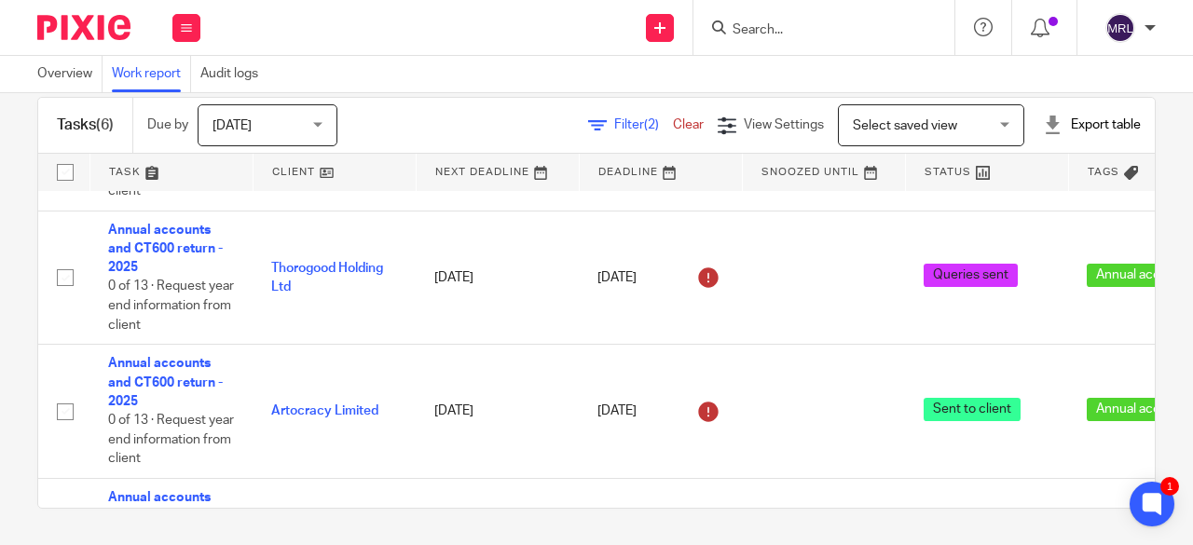
scroll to position [498, 0]
